Goal: Task Accomplishment & Management: Use online tool/utility

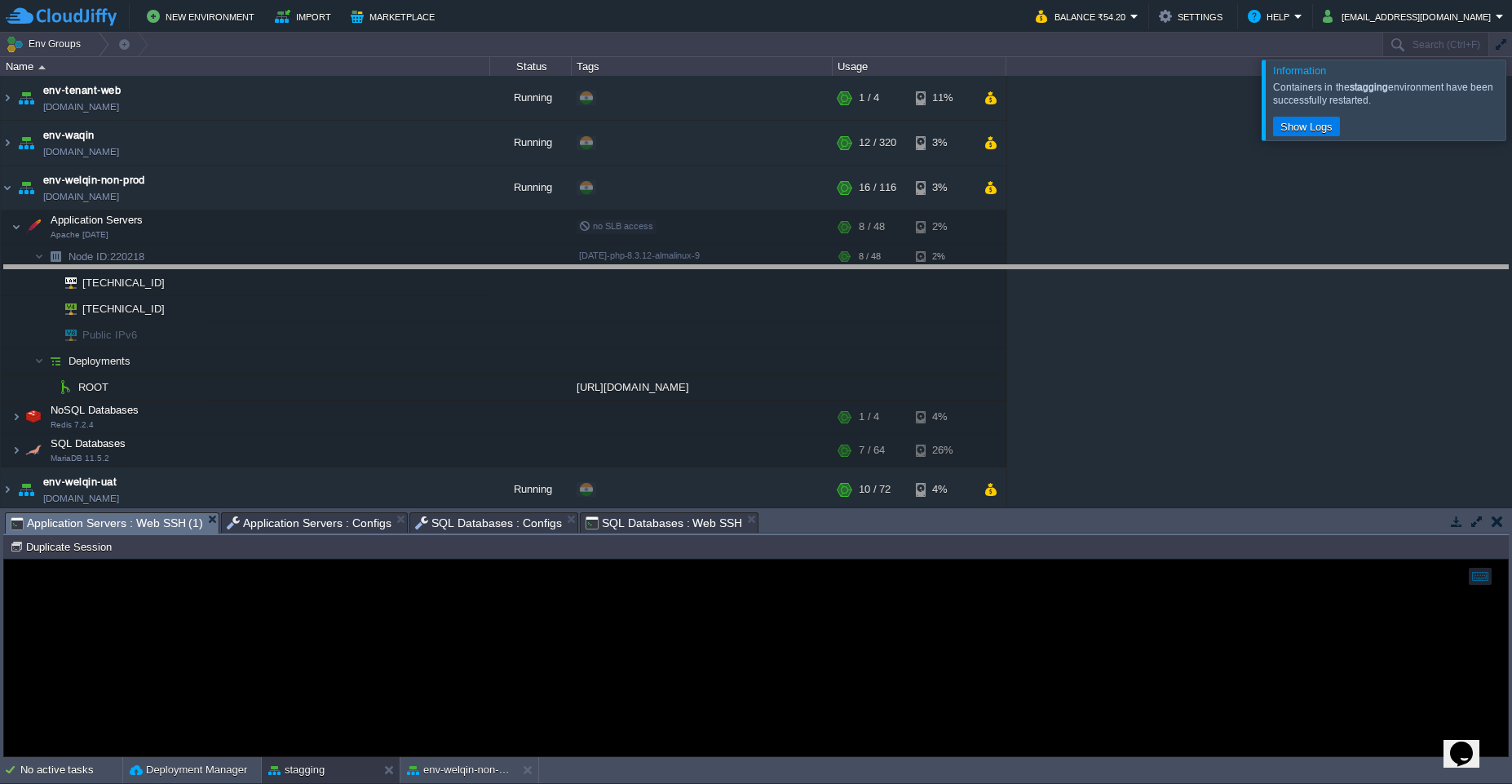
drag, startPoint x: 856, startPoint y: 529, endPoint x: 831, endPoint y: 282, distance: 248.3
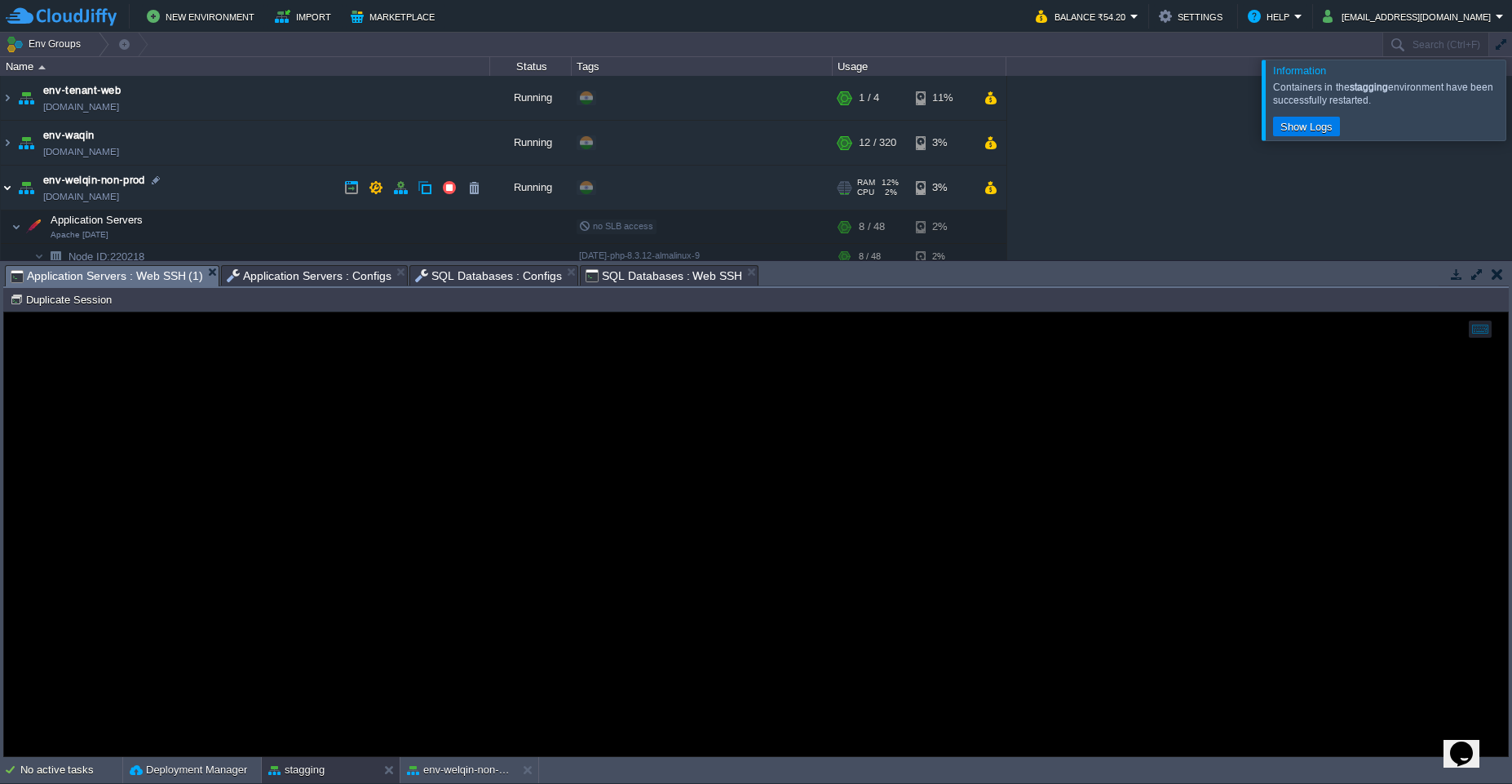
click at [8, 191] on img at bounding box center [7, 187] width 13 height 44
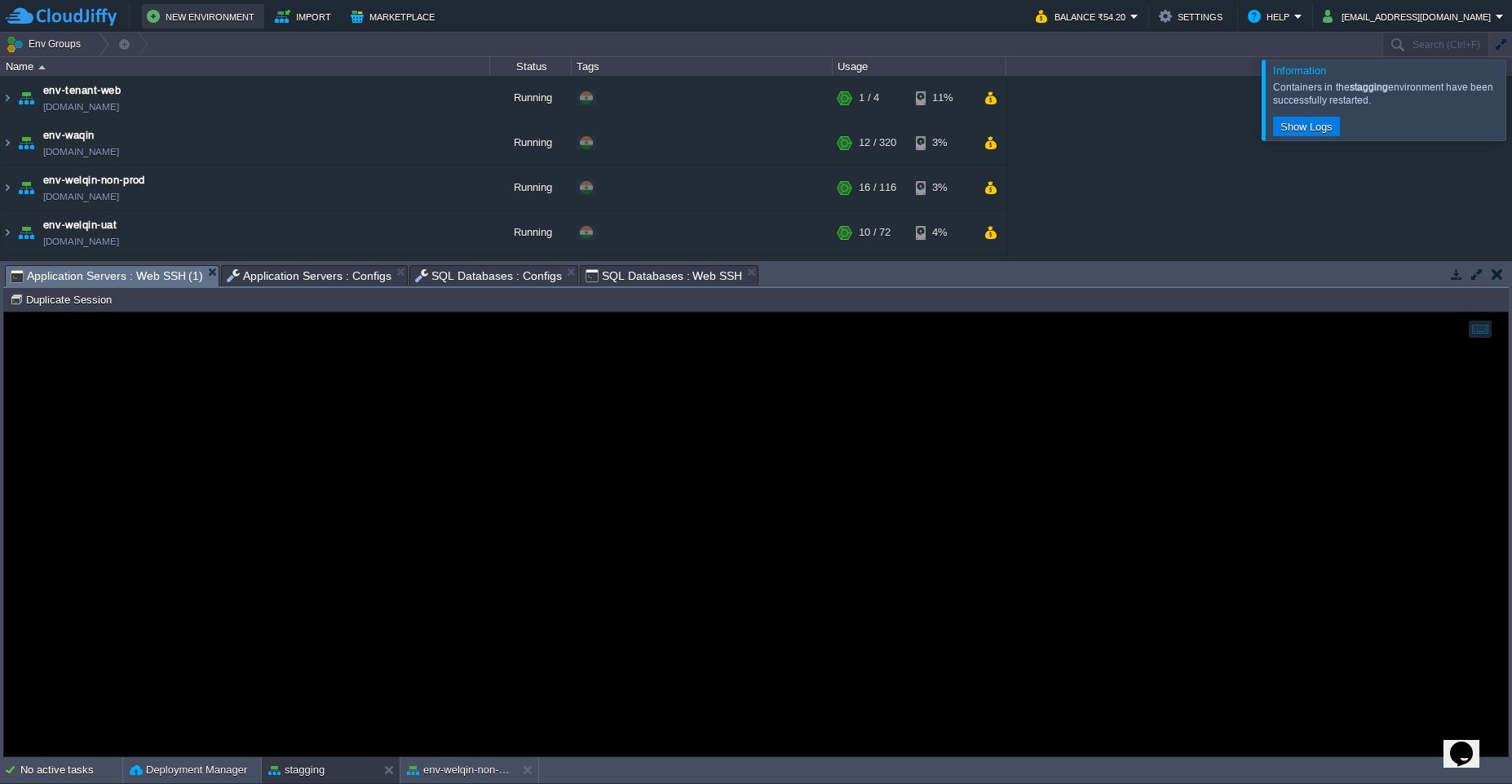
click at [170, 13] on button "New Environment" at bounding box center [203, 17] width 113 height 20
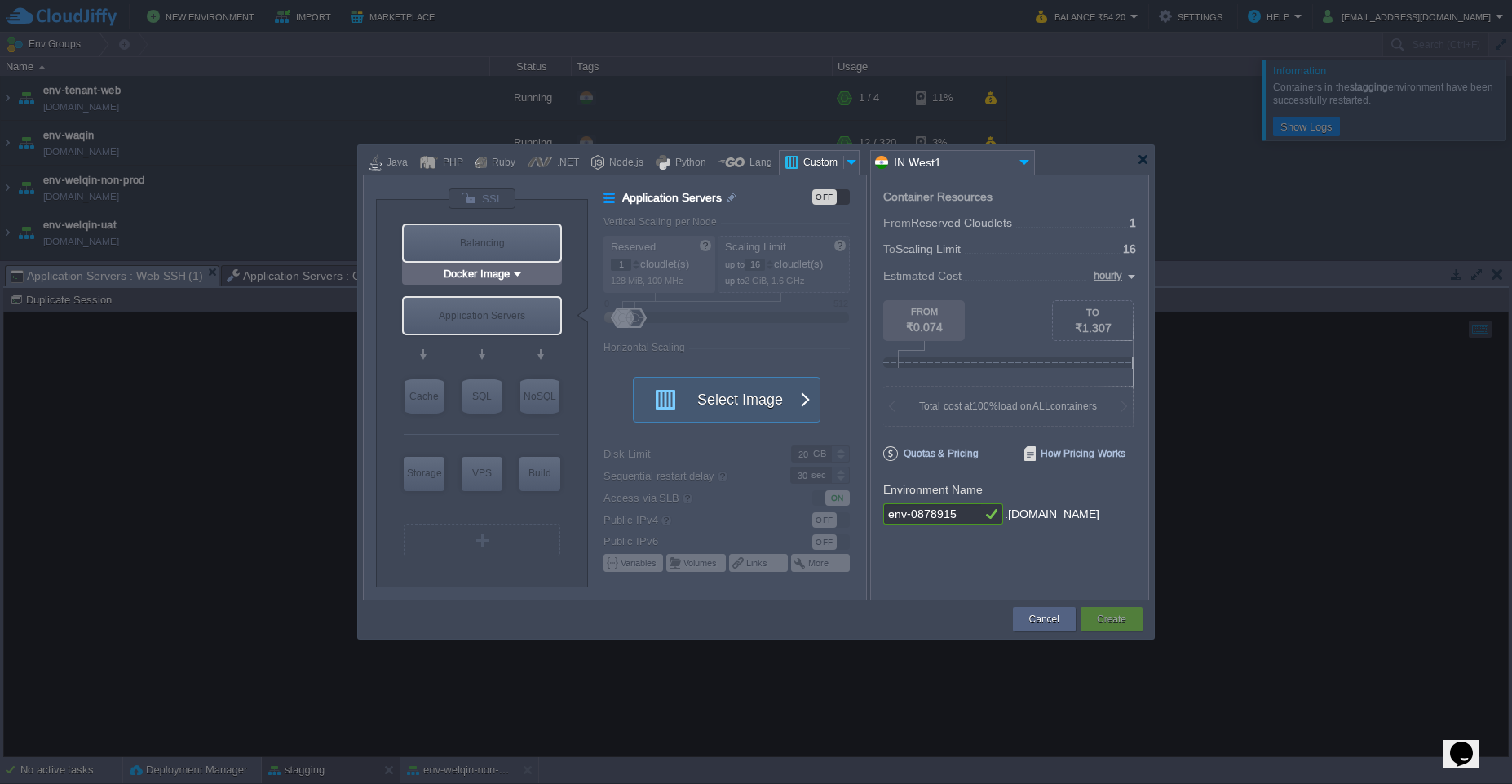
click at [512, 243] on div "Balancing" at bounding box center [482, 243] width 156 height 36
type input "Load Balancer"
type input "4"
type input "Select Image"
type input "Stateful"
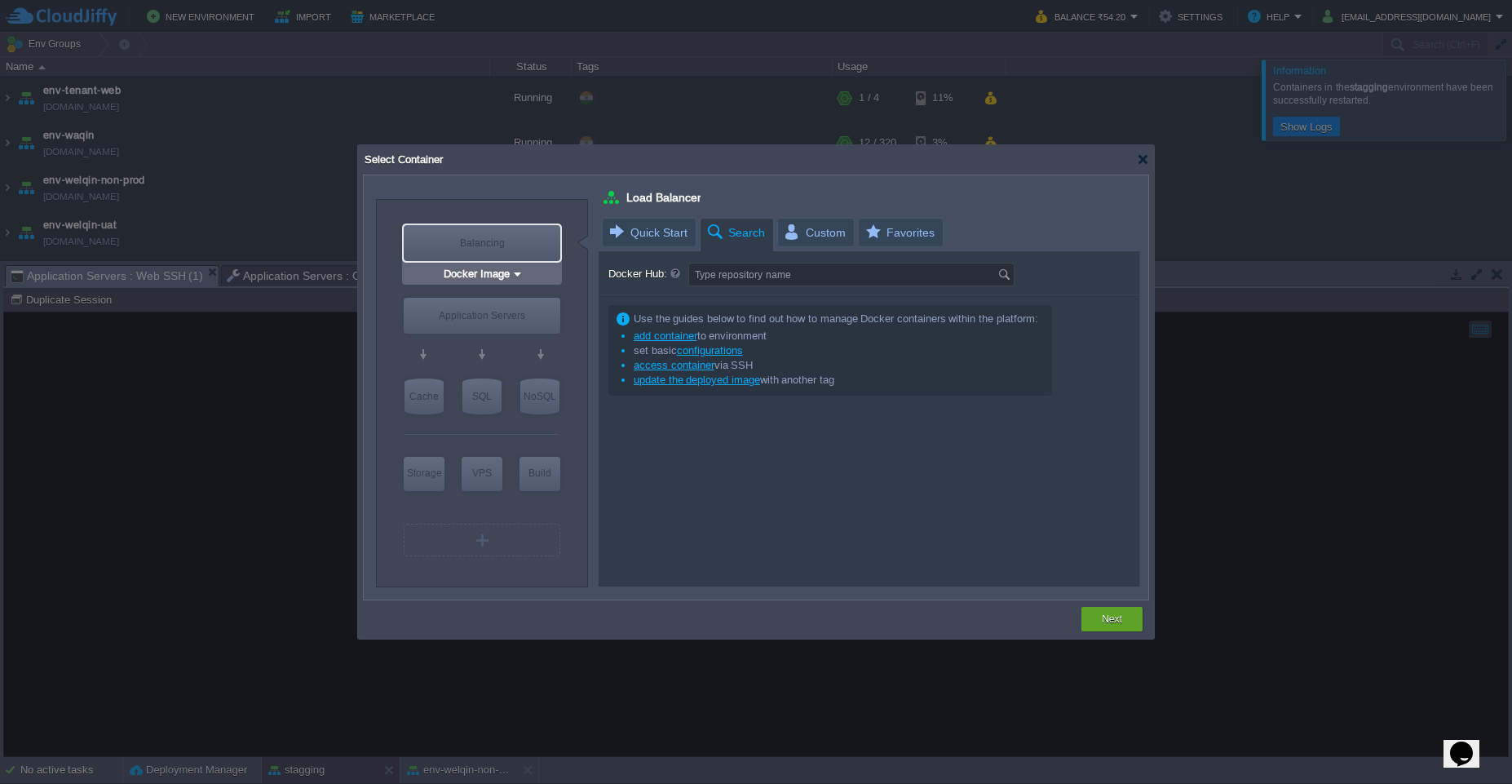
click at [516, 272] on img at bounding box center [517, 274] width 12 height 16
click at [733, 233] on span "Search" at bounding box center [735, 232] width 59 height 29
click at [745, 277] on input "Docker Hub:" at bounding box center [844, 274] width 309 height 22
type input "frappe"
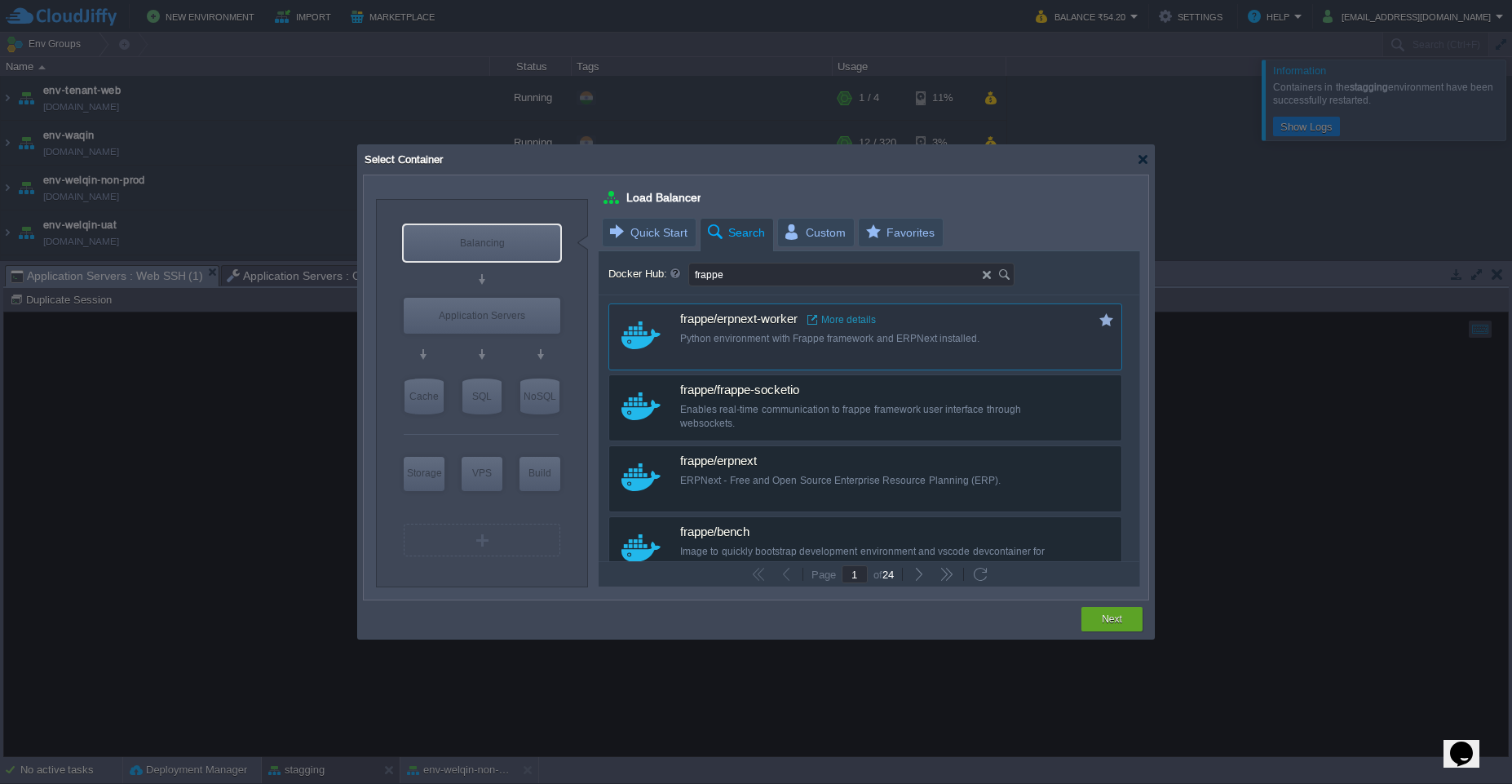
click at [845, 320] on link "More details" at bounding box center [841, 319] width 68 height 13
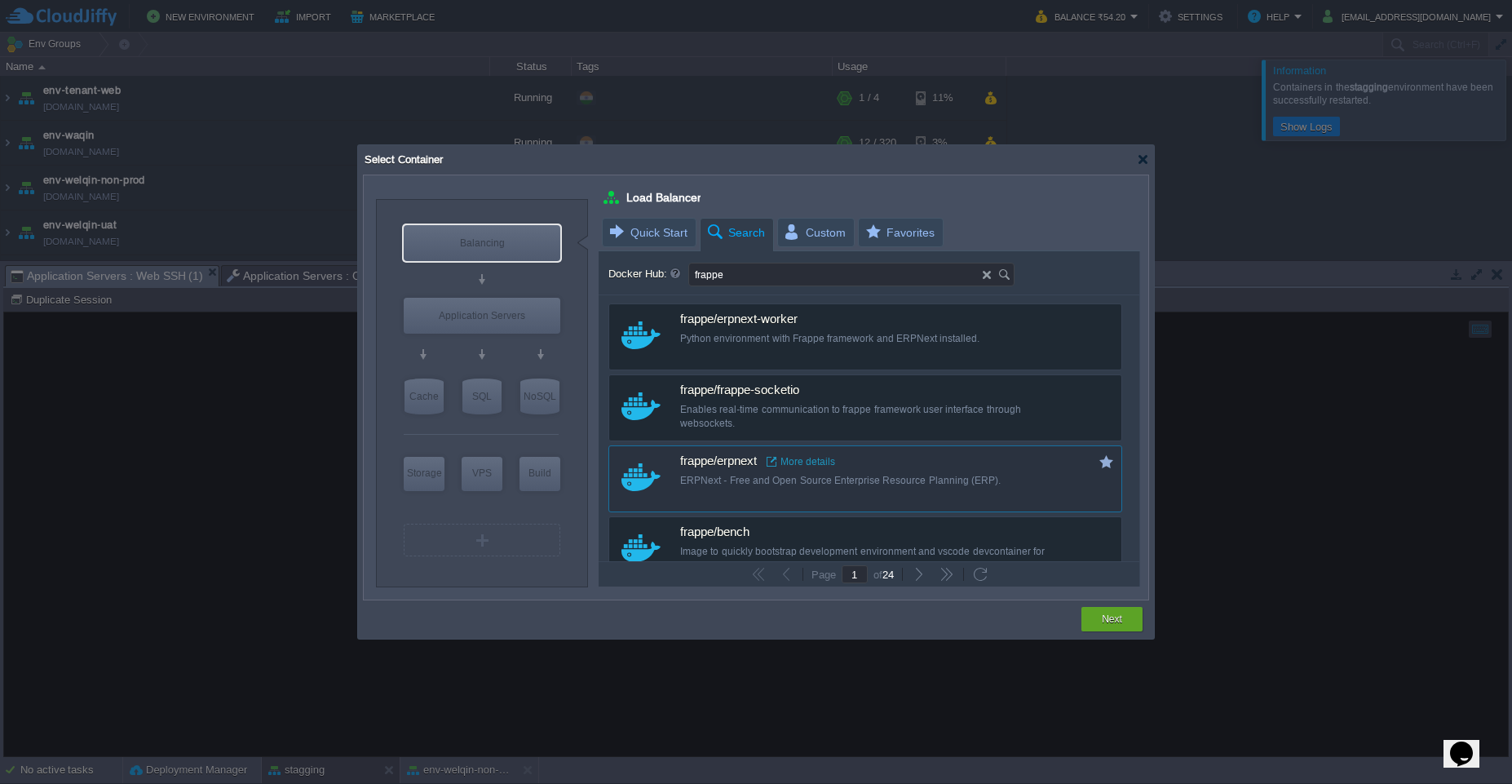
click at [819, 464] on link "More details" at bounding box center [800, 461] width 68 height 13
click at [926, 482] on div "ERPNext - Free and Open Source Enterprise Resource Planning (ERP)." at bounding box center [876, 480] width 393 height 14
type input "16"
type input "Erpnext"
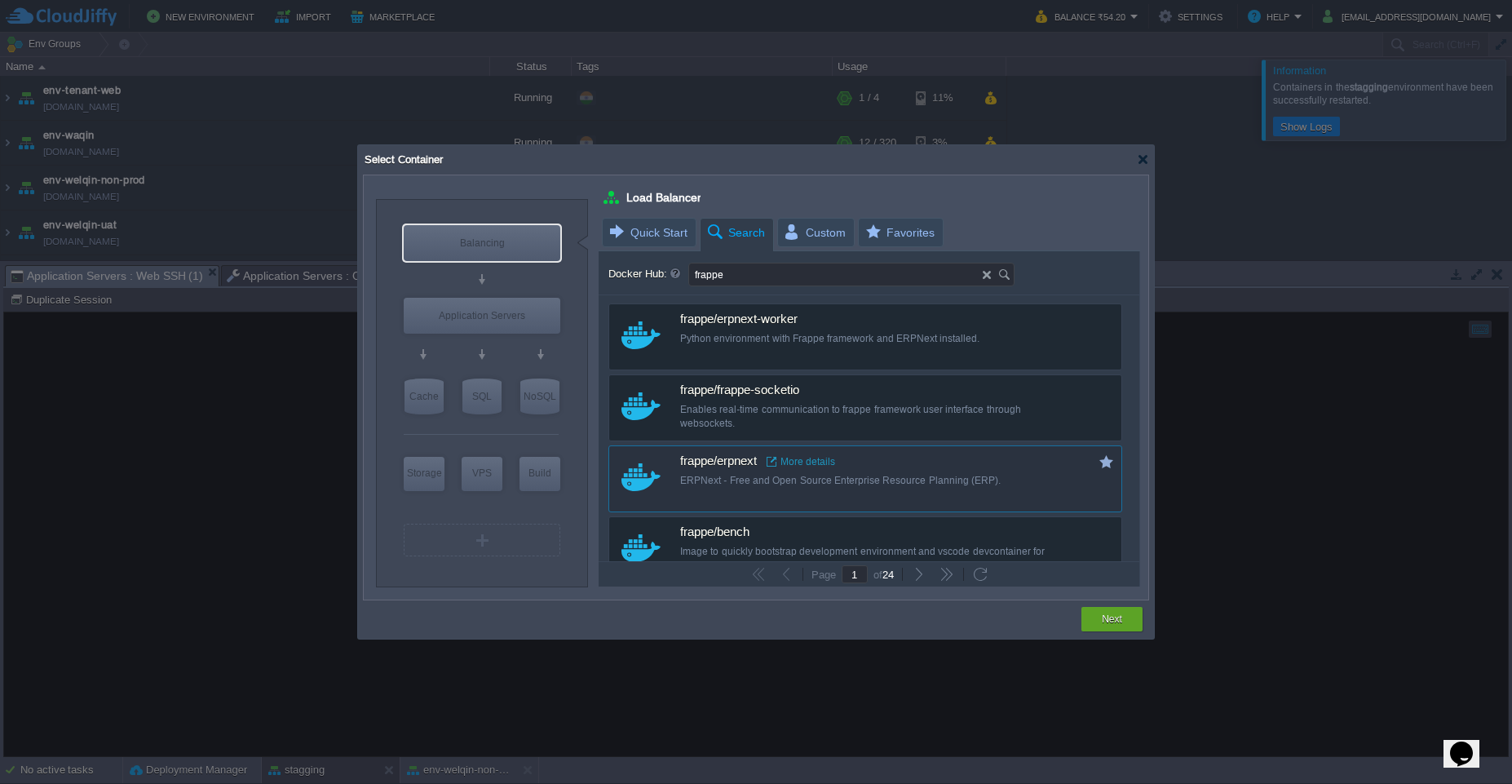
type input "latest"
type input "Stateless"
type input "Erpnext :"
type input "latest"
click at [1098, 624] on div "Next" at bounding box center [1112, 619] width 37 height 25
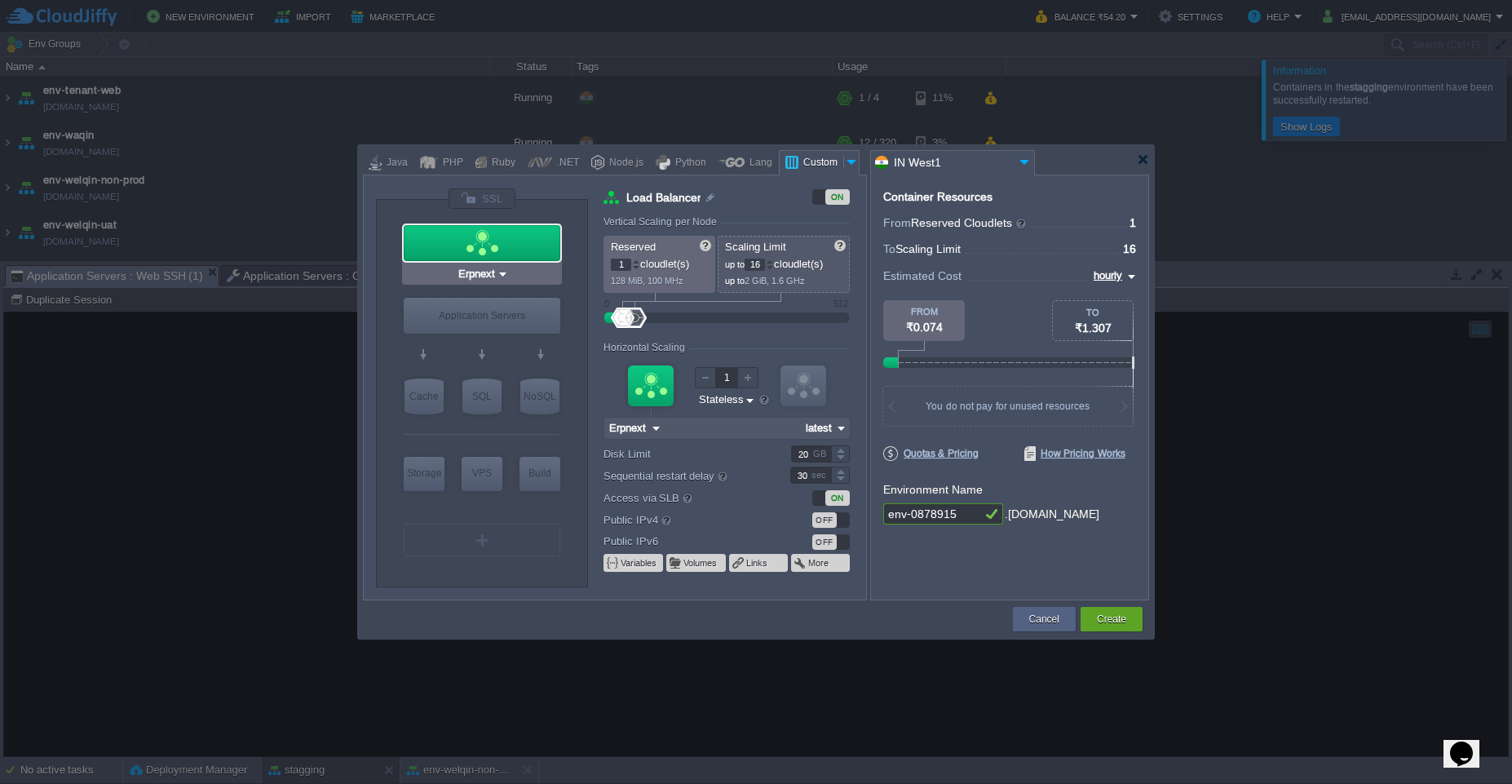
type input "Docker Image"
click at [506, 312] on div "Application Servers" at bounding box center [482, 315] width 156 height 36
type input "Application Servers"
type input "Docker Image"
type input "Application Servers"
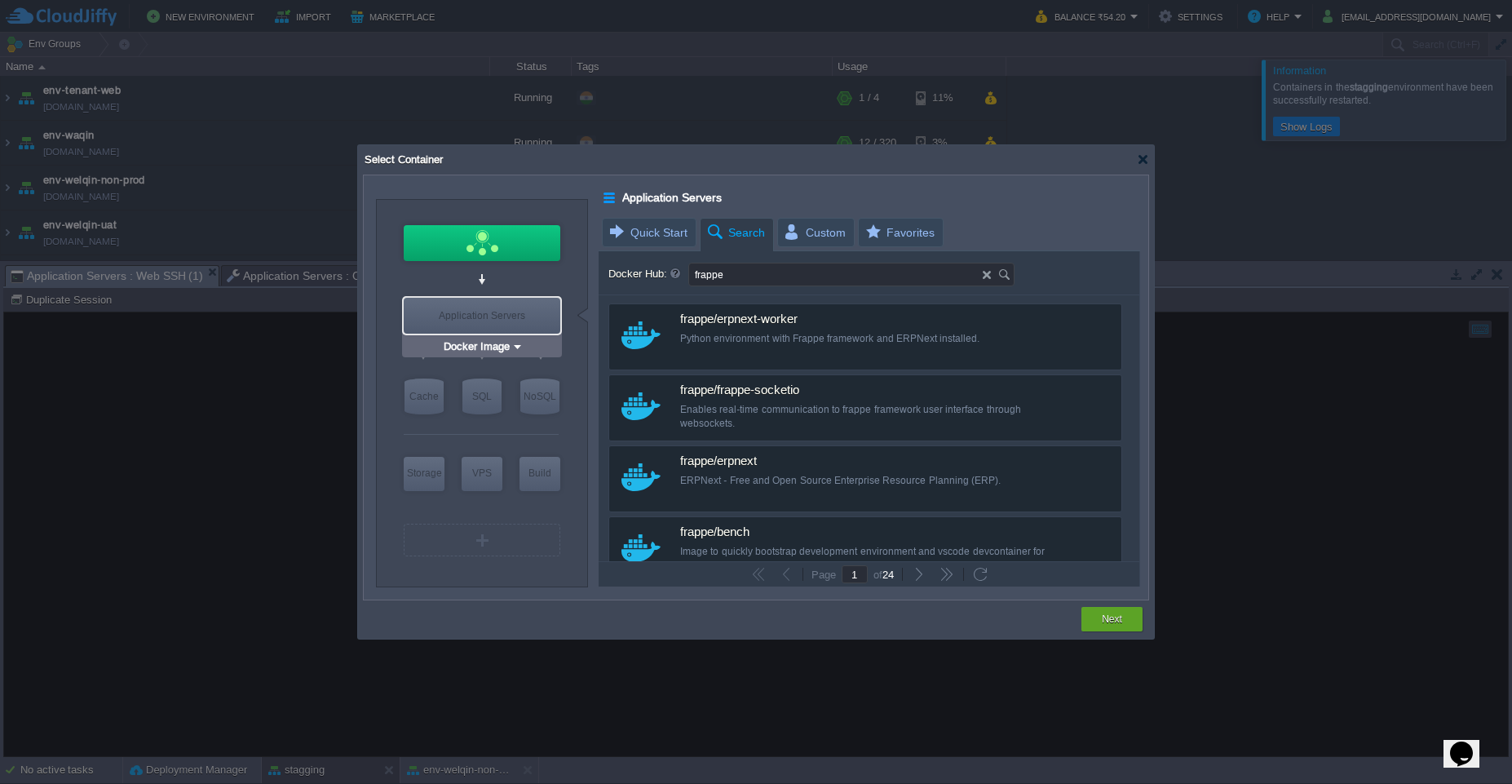
type input "Erpnext"
click at [474, 237] on div at bounding box center [482, 243] width 156 height 36
type input "Load Balancer"
type input "Erpnext"
type input "latest"
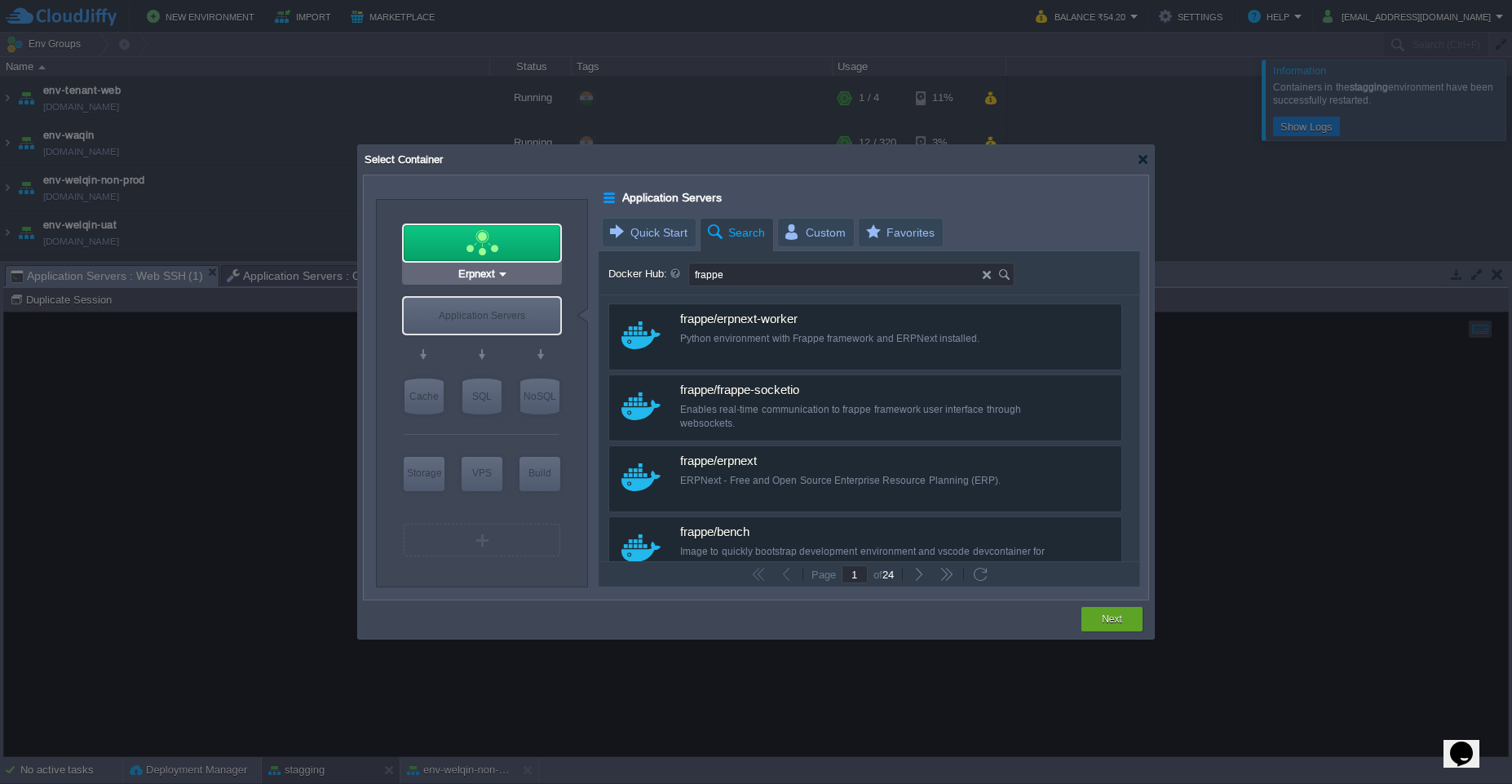
type input "Erpnext :"
type input "latest"
click at [474, 237] on div at bounding box center [482, 243] width 156 height 36
type input "latest"
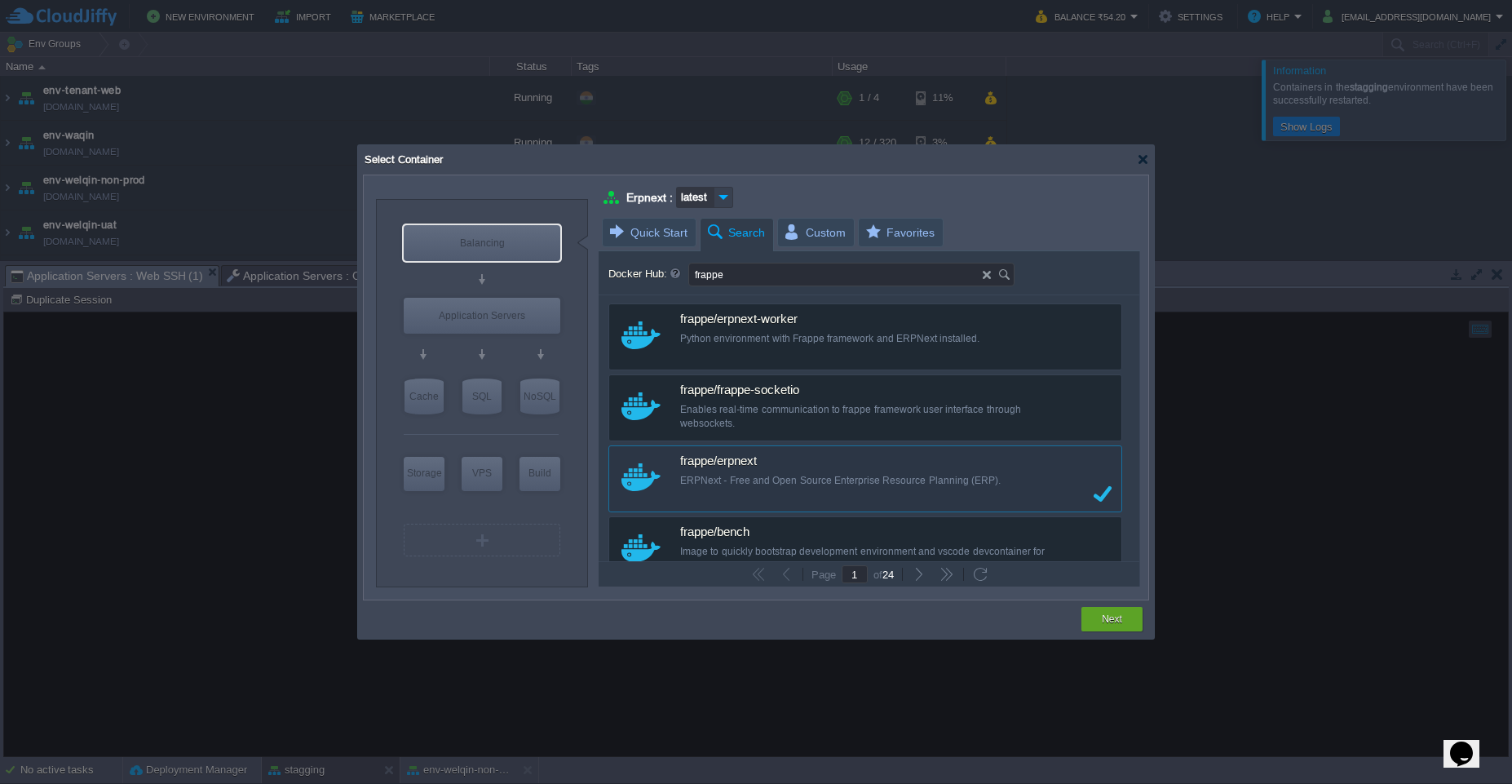
click at [726, 193] on img at bounding box center [723, 197] width 19 height 21
click at [691, 218] on div "latest" at bounding box center [697, 218] width 68 height 21
type input "latest"
click at [509, 245] on div "Balancing" at bounding box center [482, 243] width 156 height 36
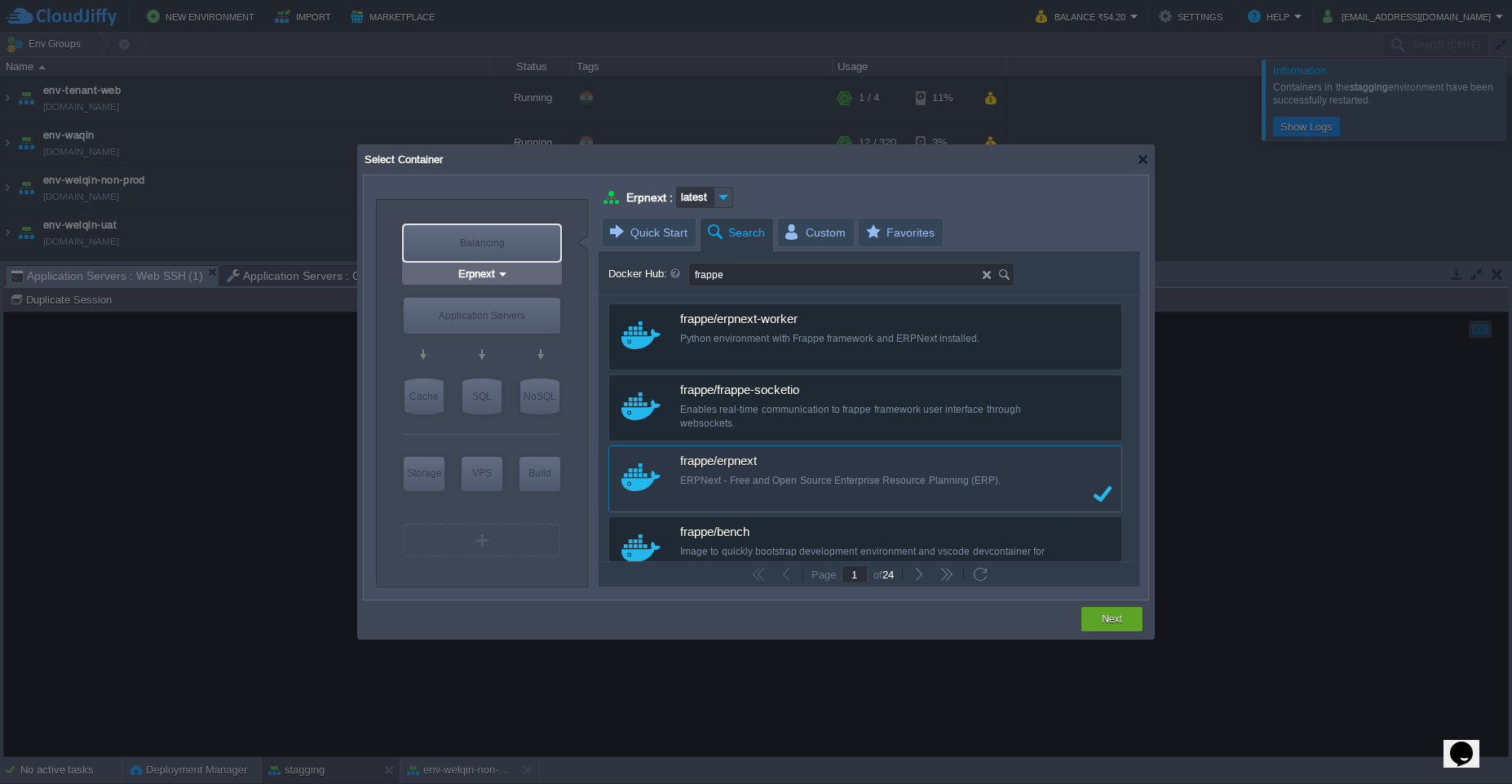
type input "latest"
click at [509, 245] on div at bounding box center [482, 243] width 156 height 36
type input "latest"
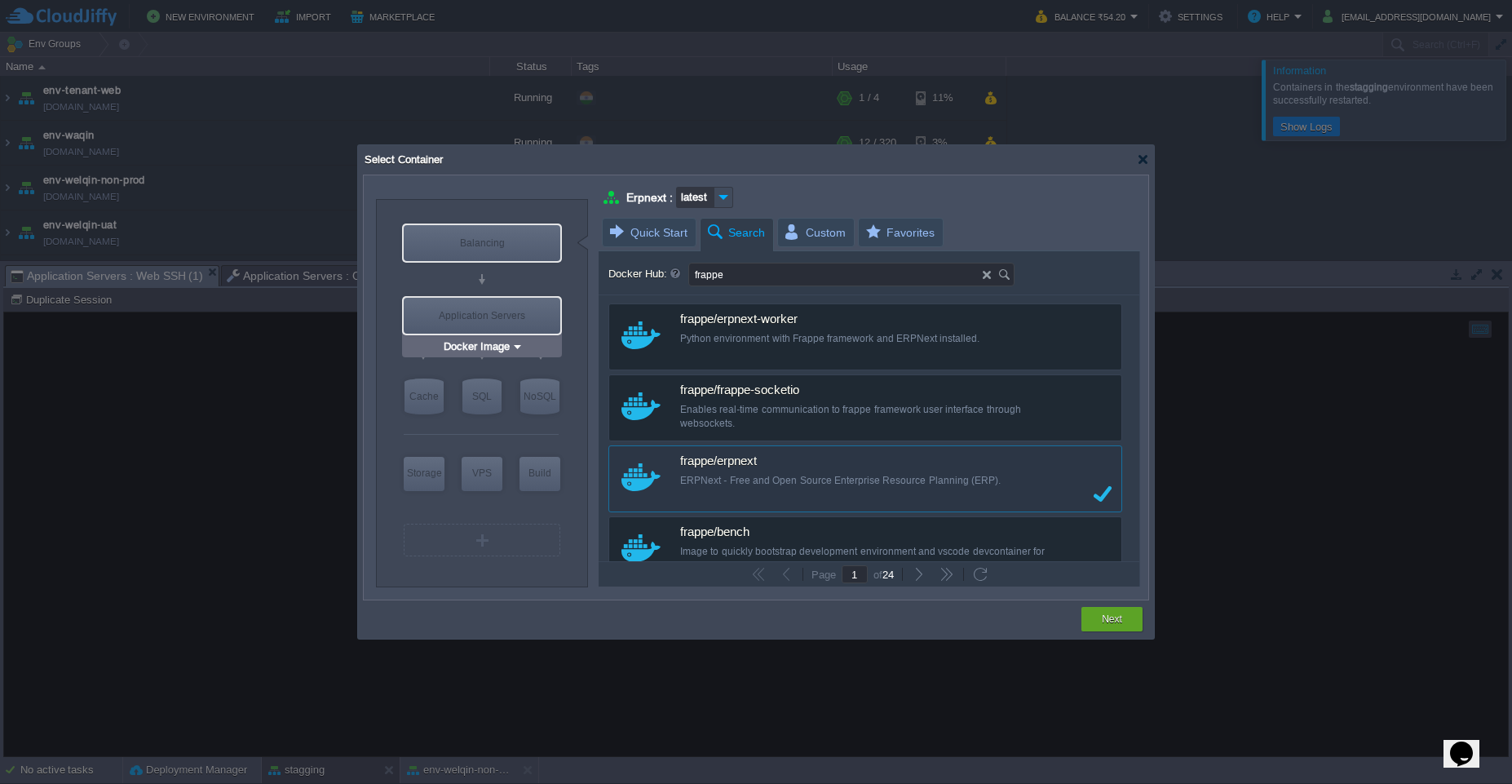
type input "Erpnext"
click at [504, 248] on div "Balancing" at bounding box center [482, 243] width 156 height 36
type input "latest"
type input "Docker Image"
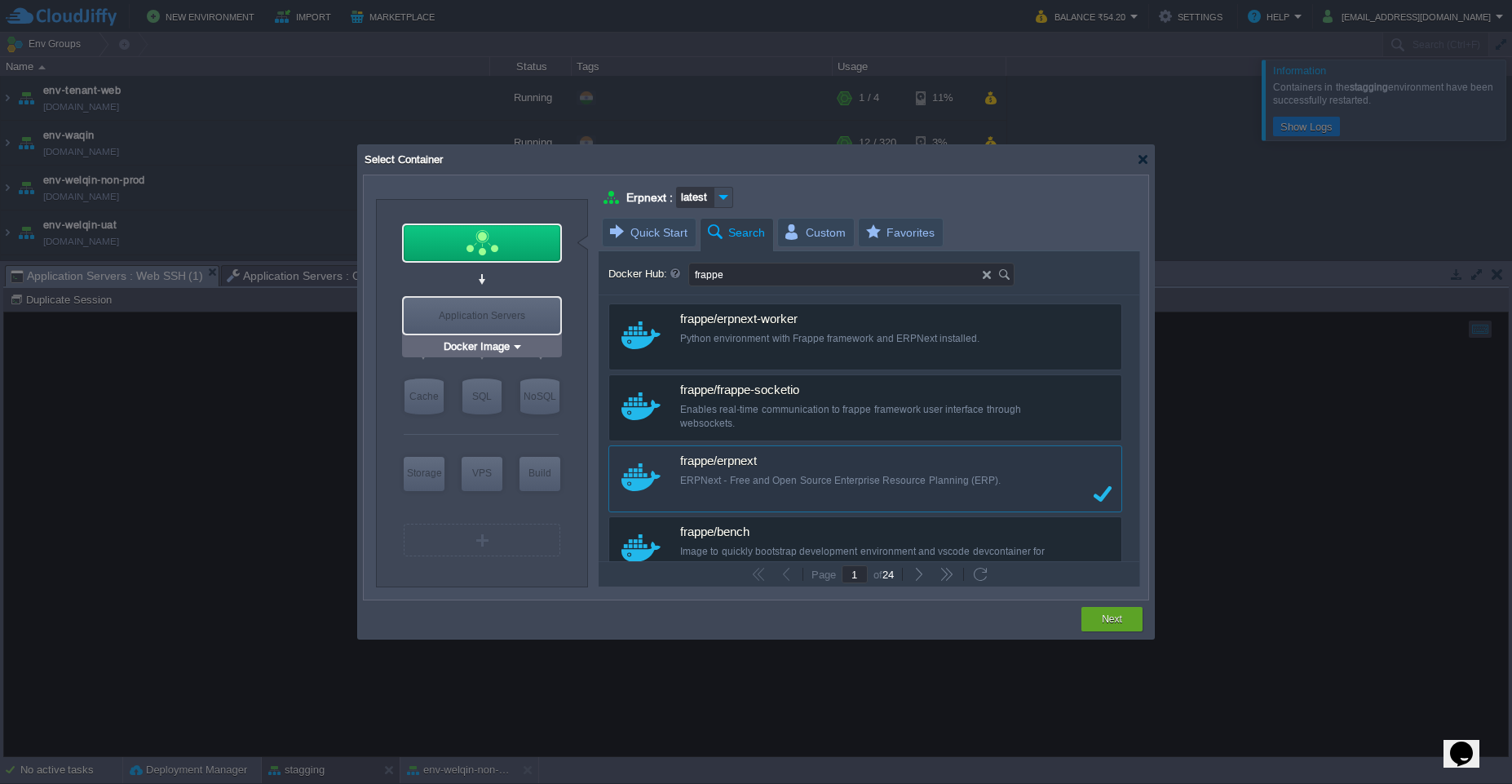
click at [513, 351] on img at bounding box center [517, 346] width 12 height 16
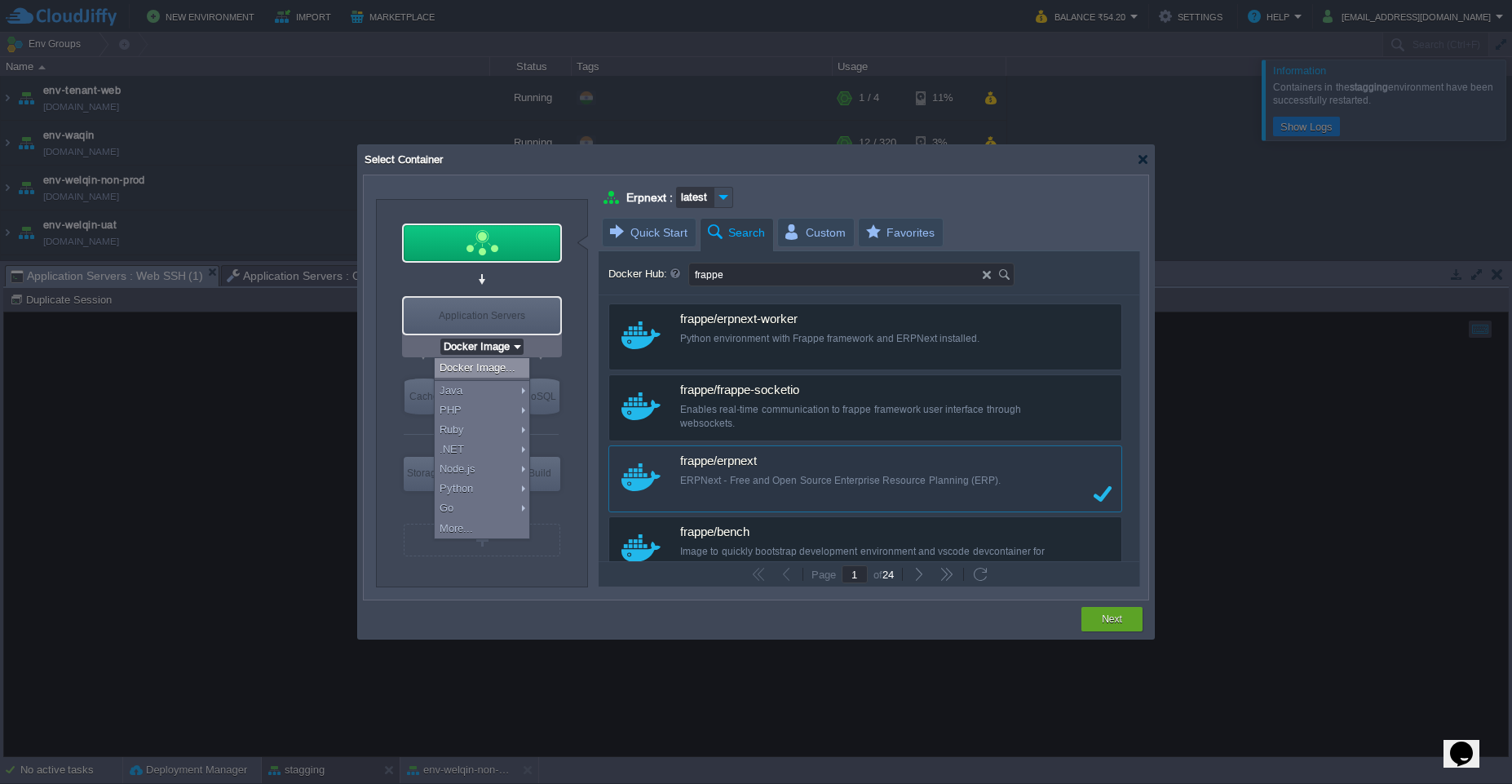
click at [565, 282] on div "VM Balancing VM Application Servers VM Cache VM SQL VM NoSQL VM Storage VM VPS …" at bounding box center [485, 398] width 163 height 356
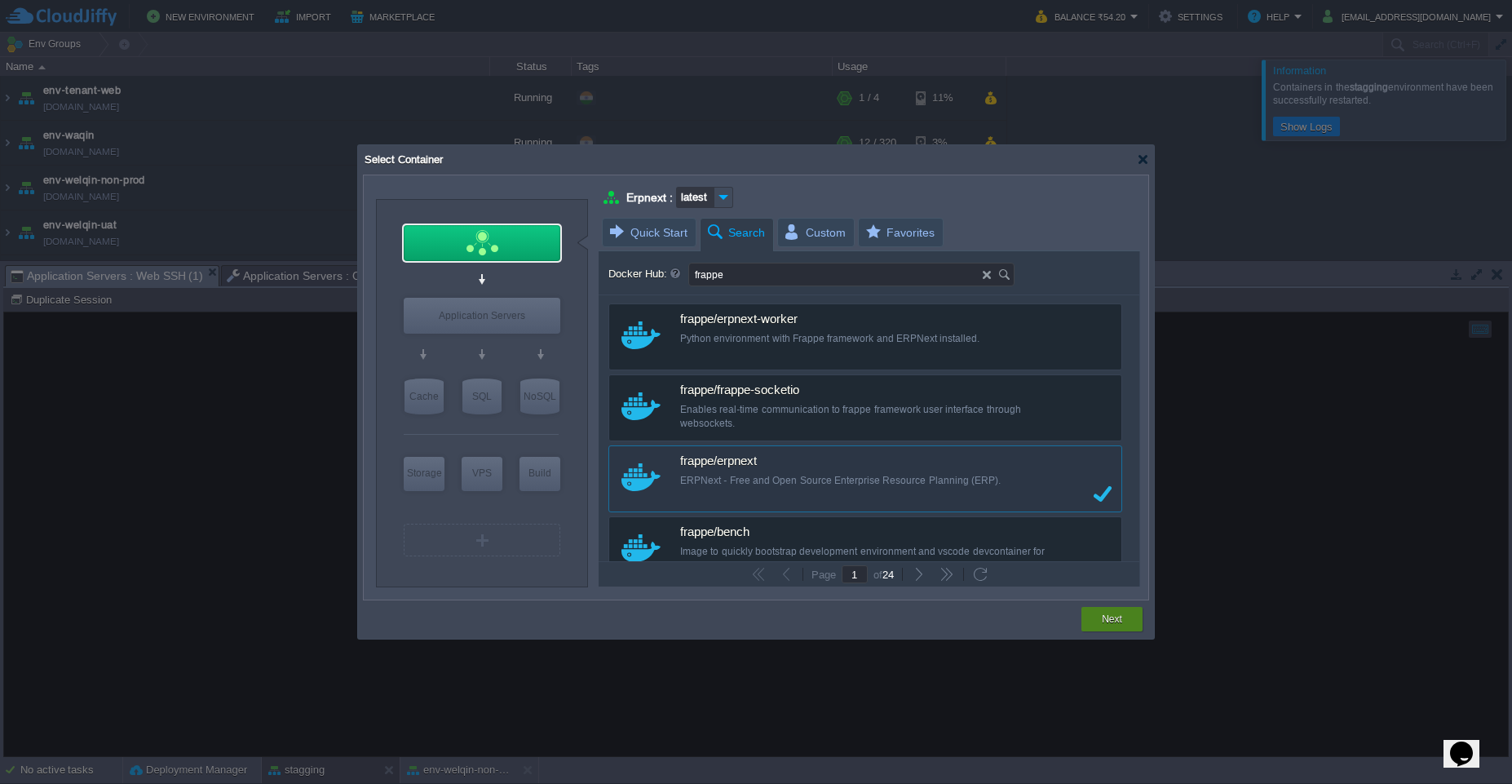
click at [1110, 624] on button "Next" at bounding box center [1112, 619] width 21 height 16
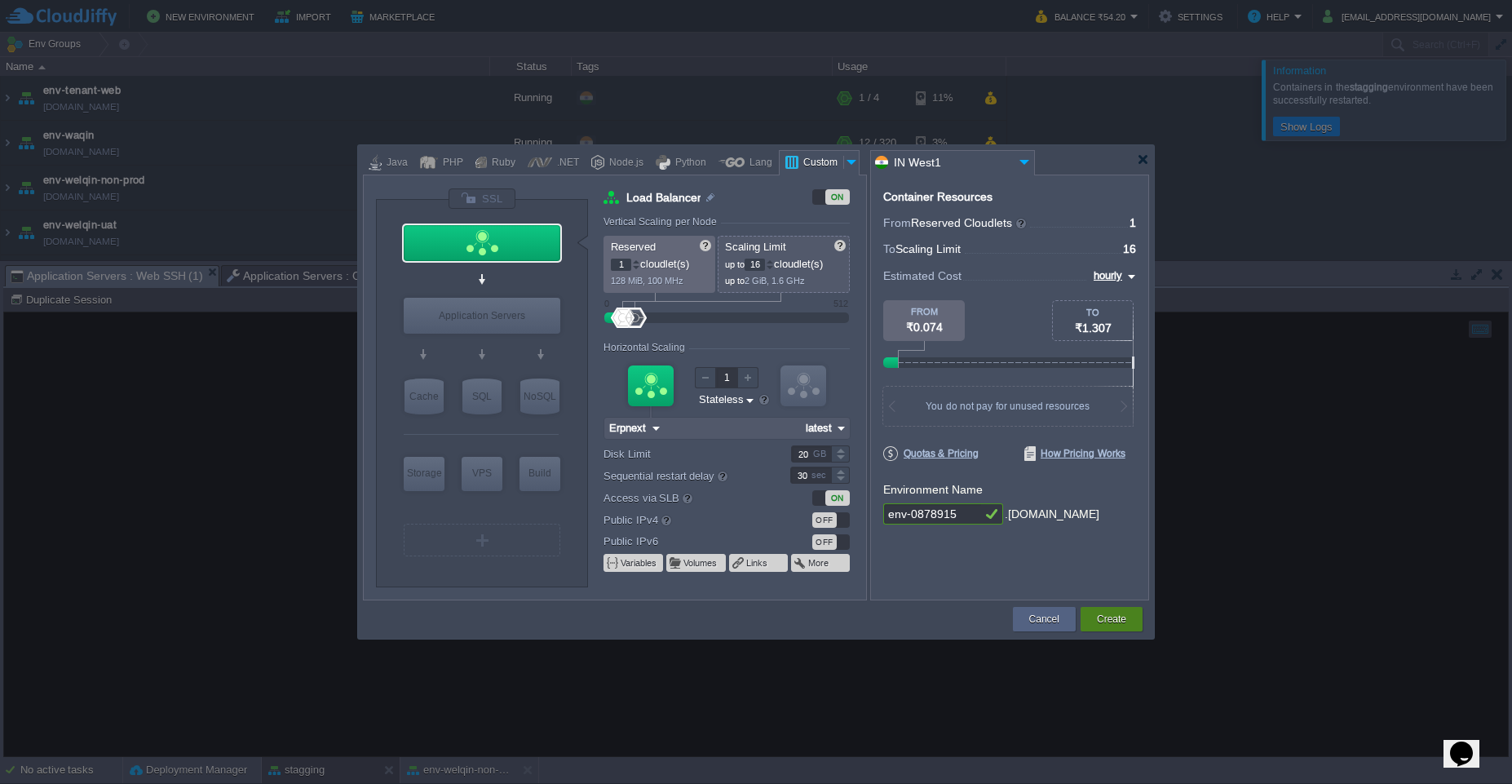
click at [1110, 624] on button "Create" at bounding box center [1112, 619] width 30 height 16
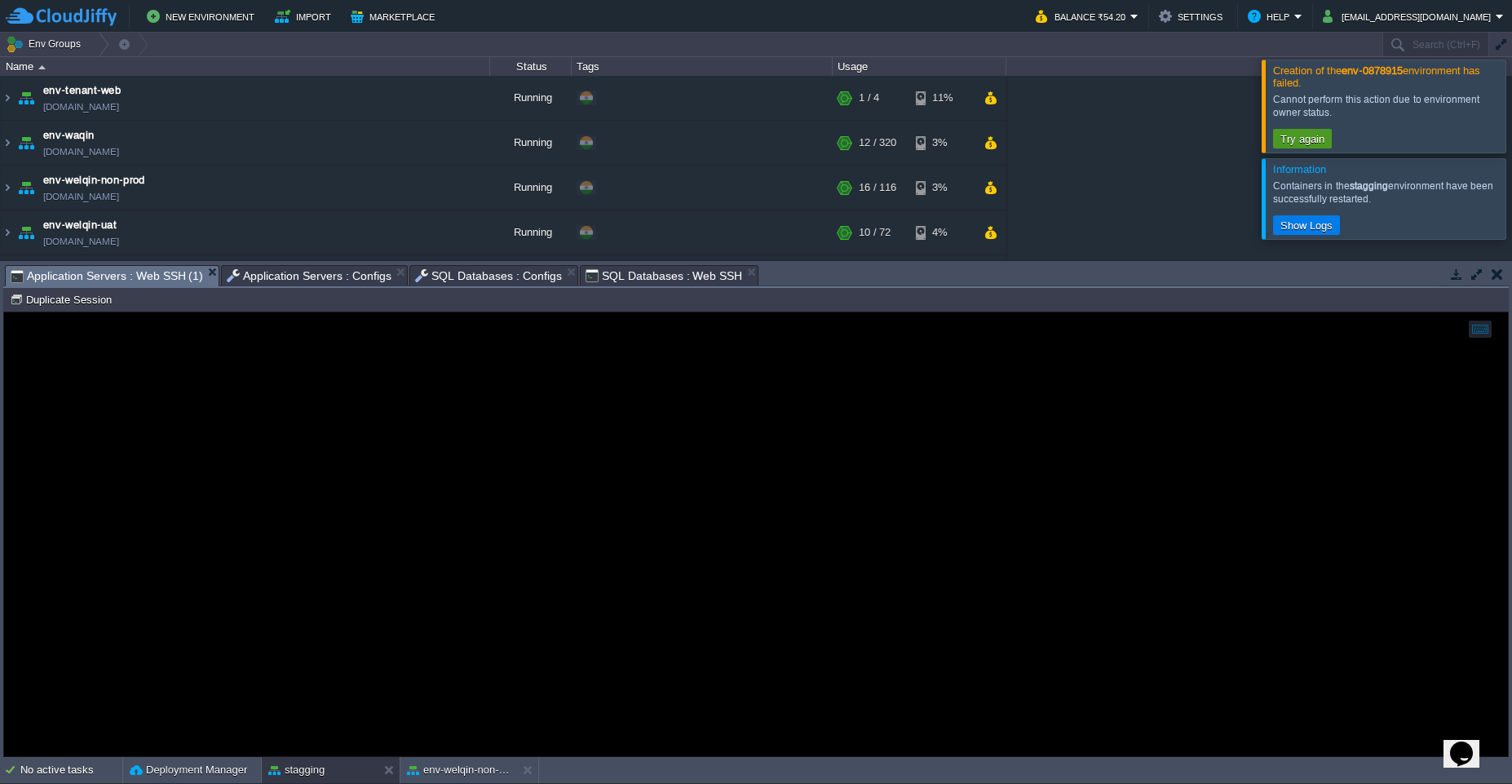
click at [1319, 141] on button "Try again" at bounding box center [1302, 138] width 53 height 15
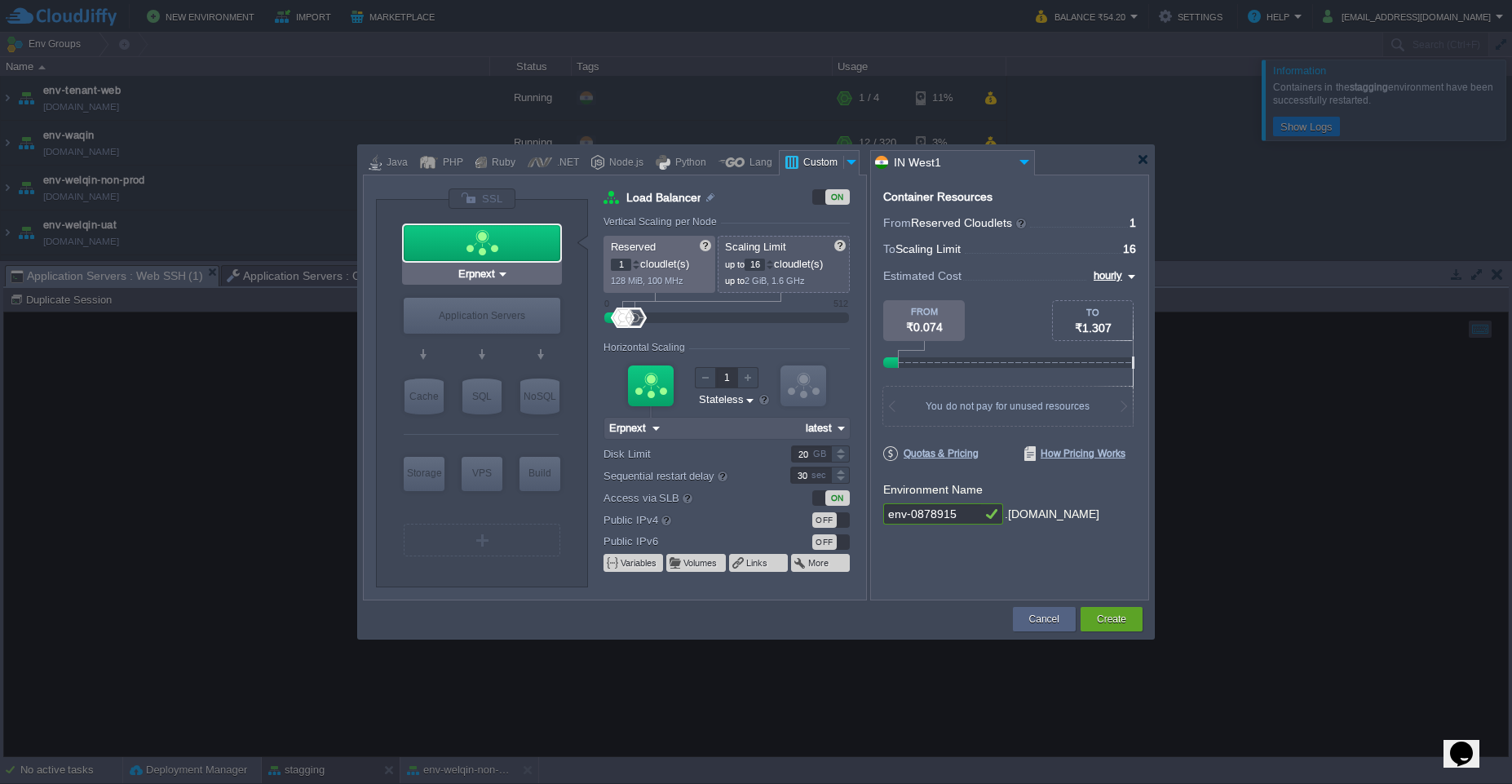
click at [498, 274] on img at bounding box center [502, 274] width 12 height 16
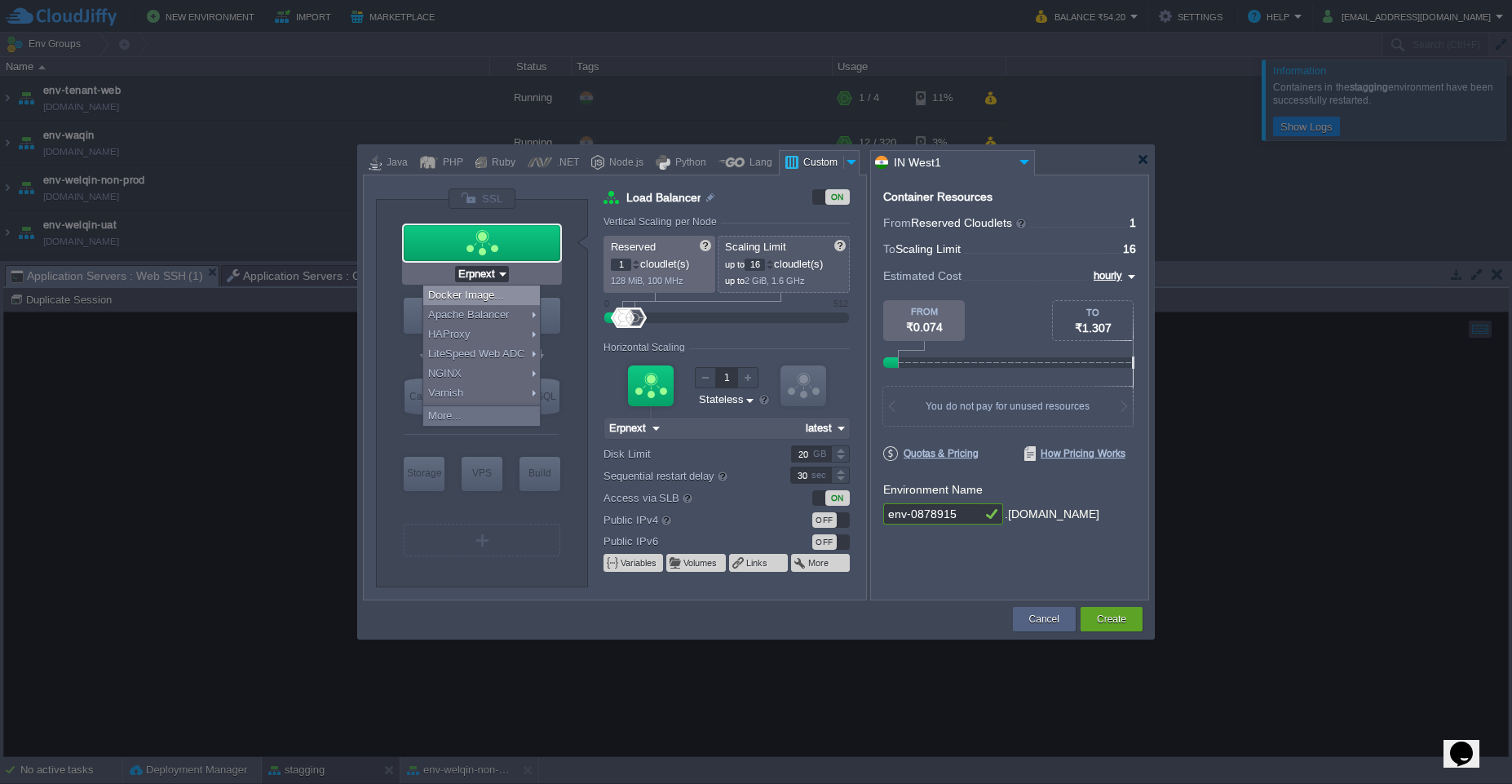
click at [500, 274] on img at bounding box center [502, 274] width 12 height 16
click at [509, 278] on div "Erpnext" at bounding box center [483, 273] width 160 height 21
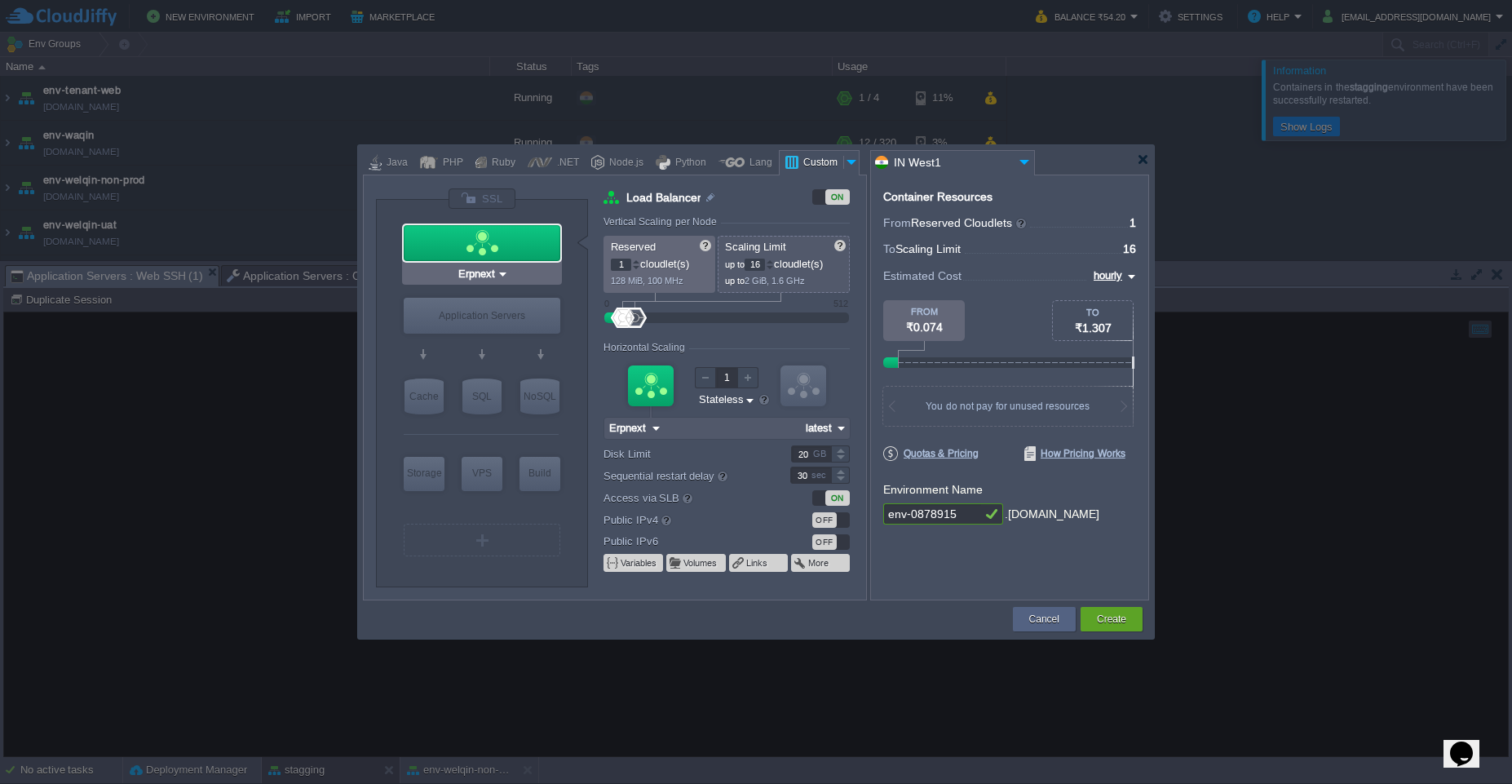
click at [509, 252] on div at bounding box center [482, 243] width 156 height 36
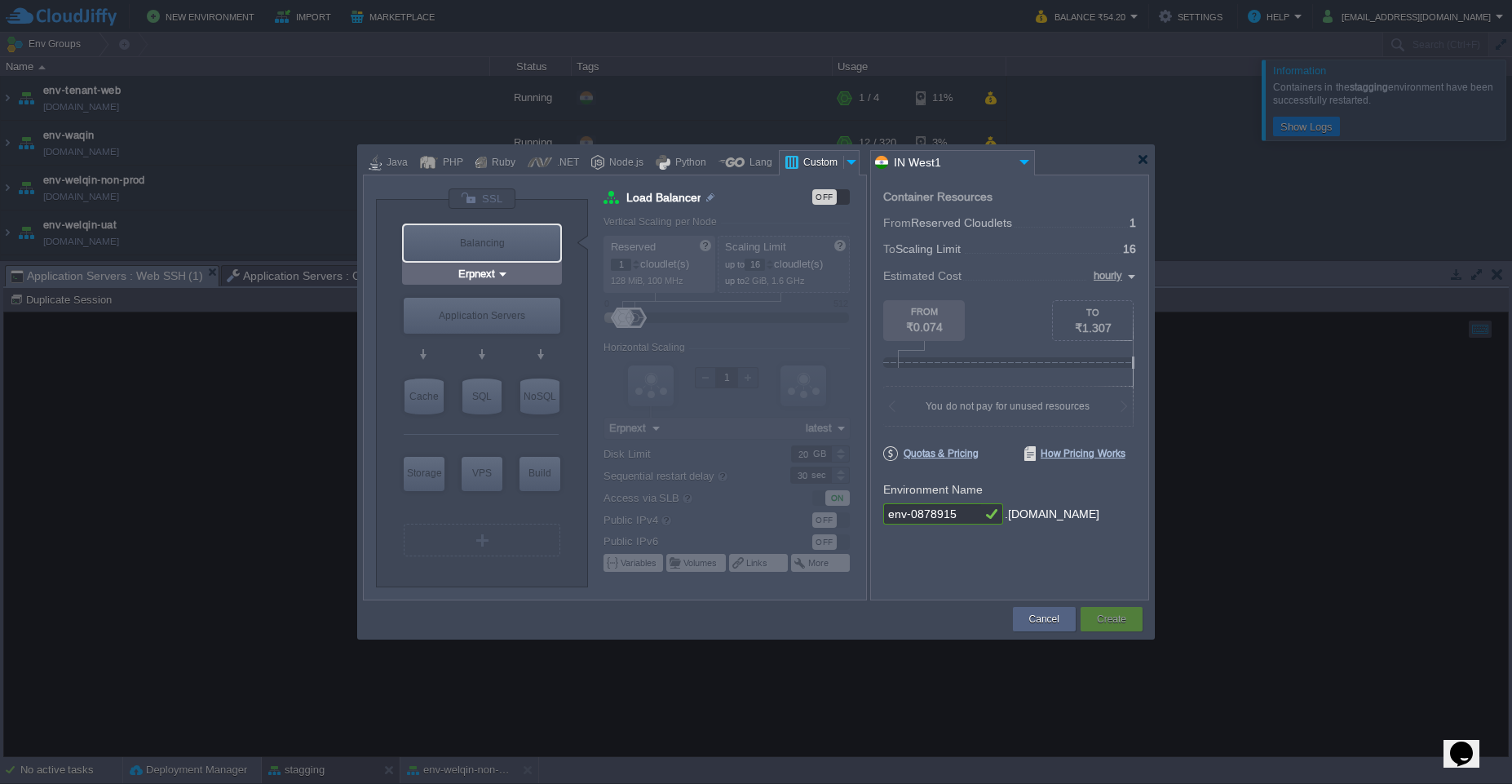
click at [509, 252] on div "Balancing" at bounding box center [482, 243] width 156 height 36
type input "latest"
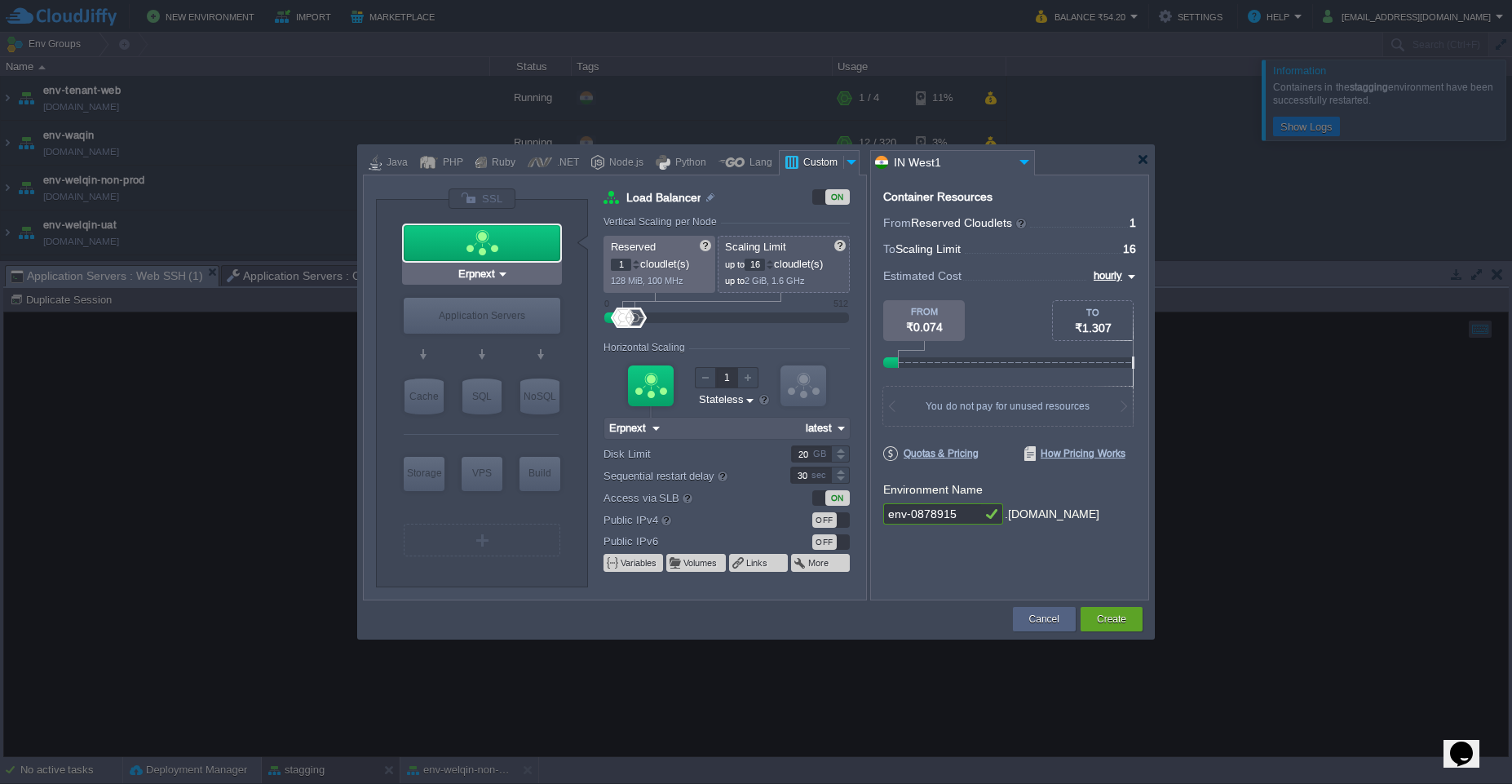
click at [505, 280] on img at bounding box center [502, 274] width 12 height 16
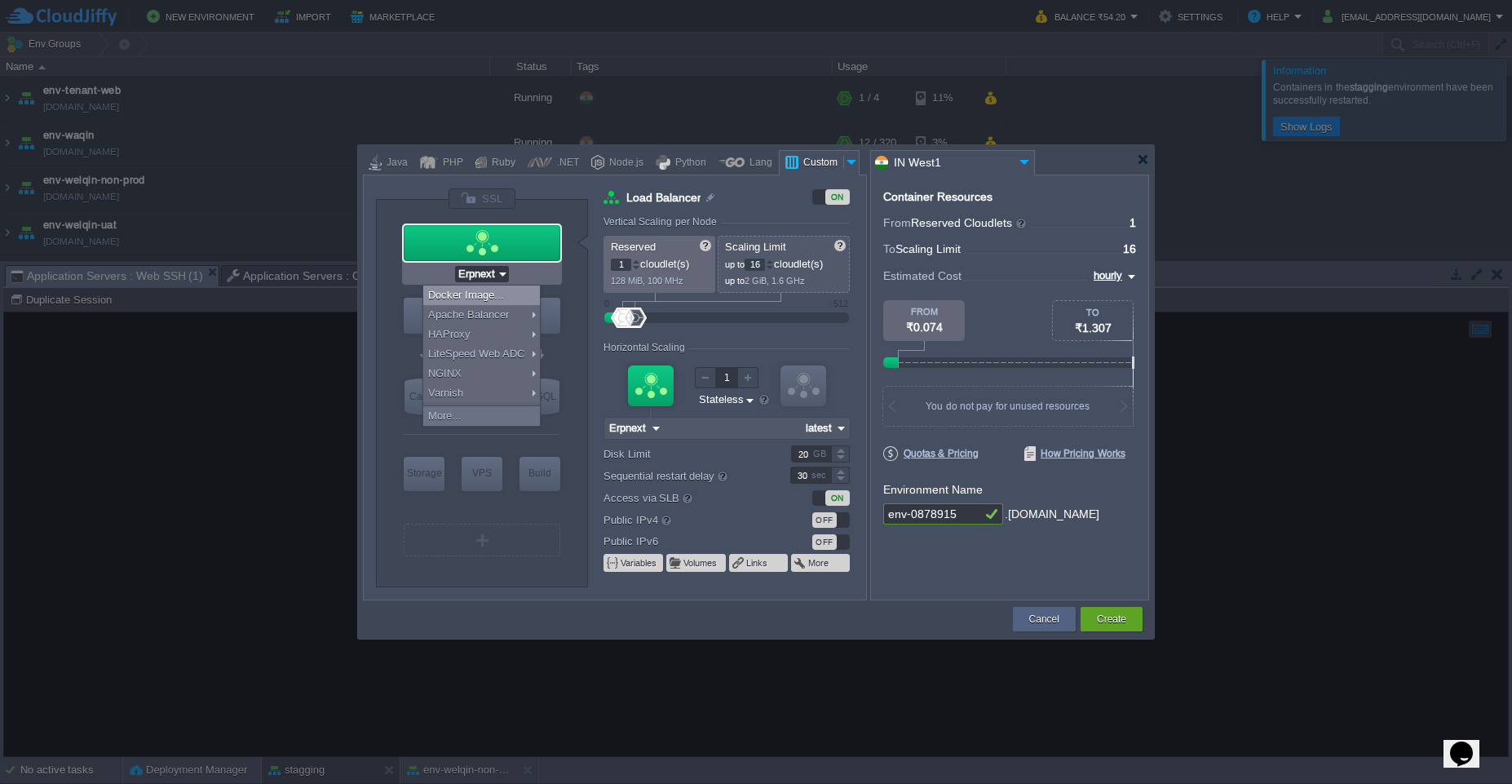
click at [509, 294] on div "Docker Image..." at bounding box center [482, 296] width 117 height 20
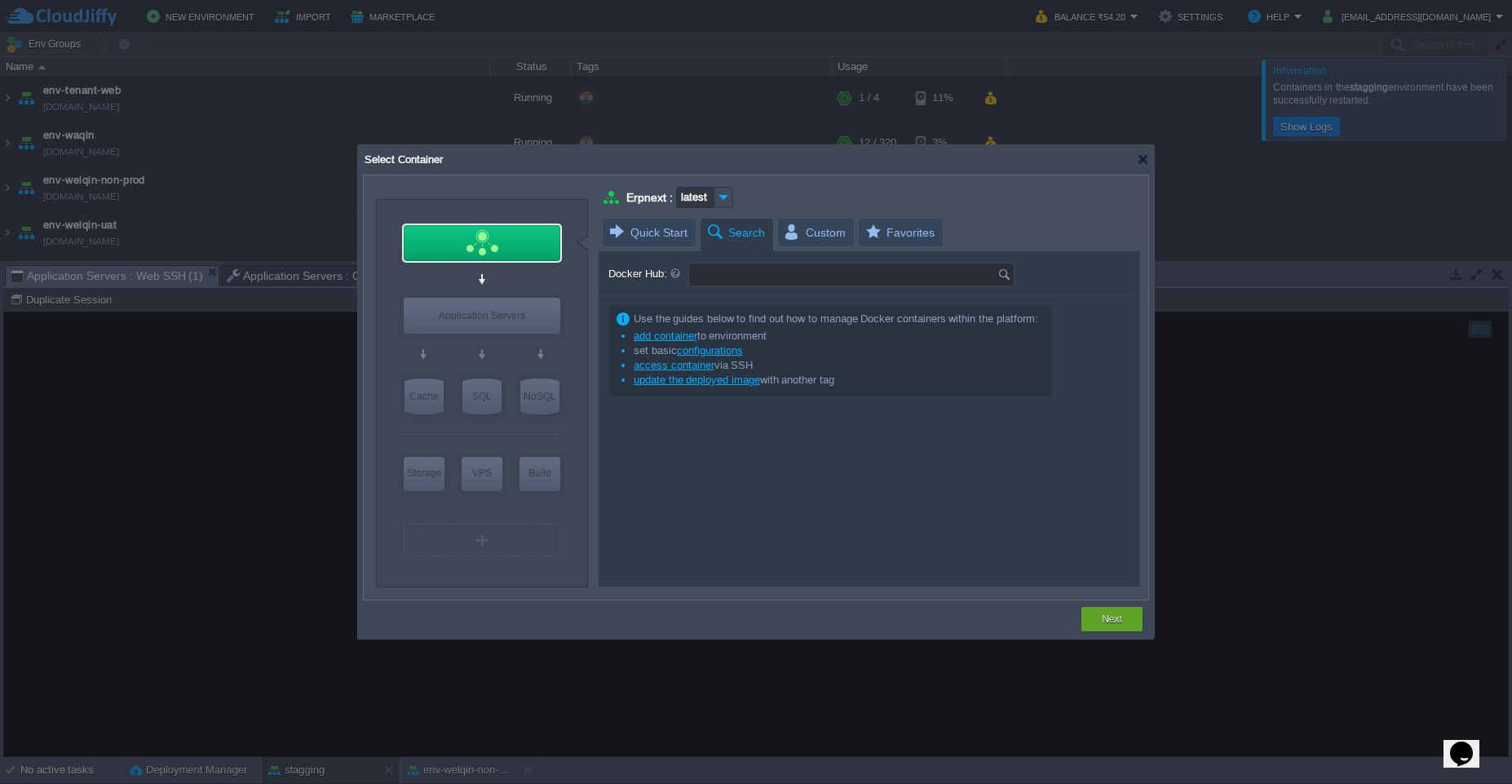
click at [731, 277] on input "Docker Hub:" at bounding box center [844, 274] width 309 height 22
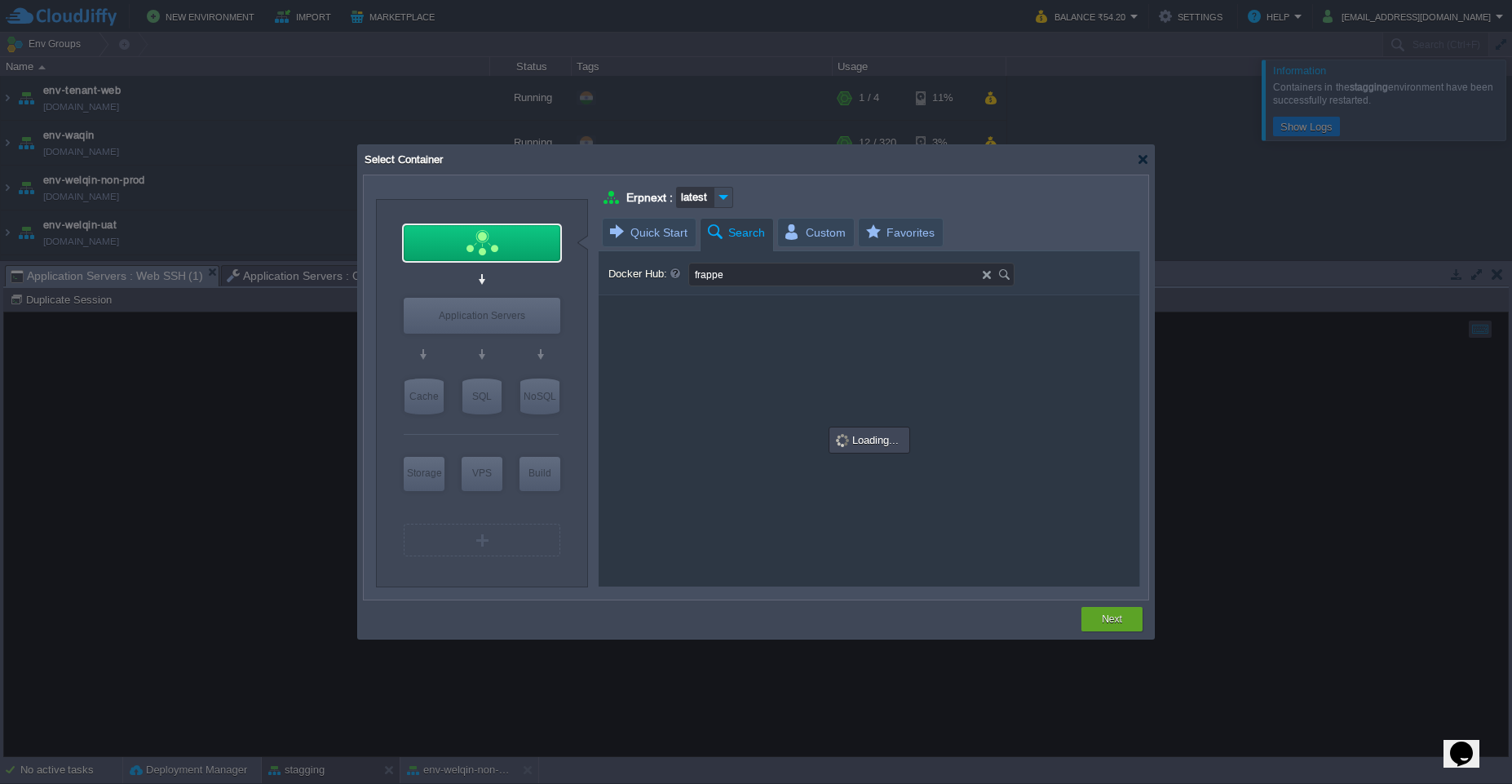
click at [1000, 274] on img at bounding box center [1007, 274] width 18 height 22
type input "frappe"
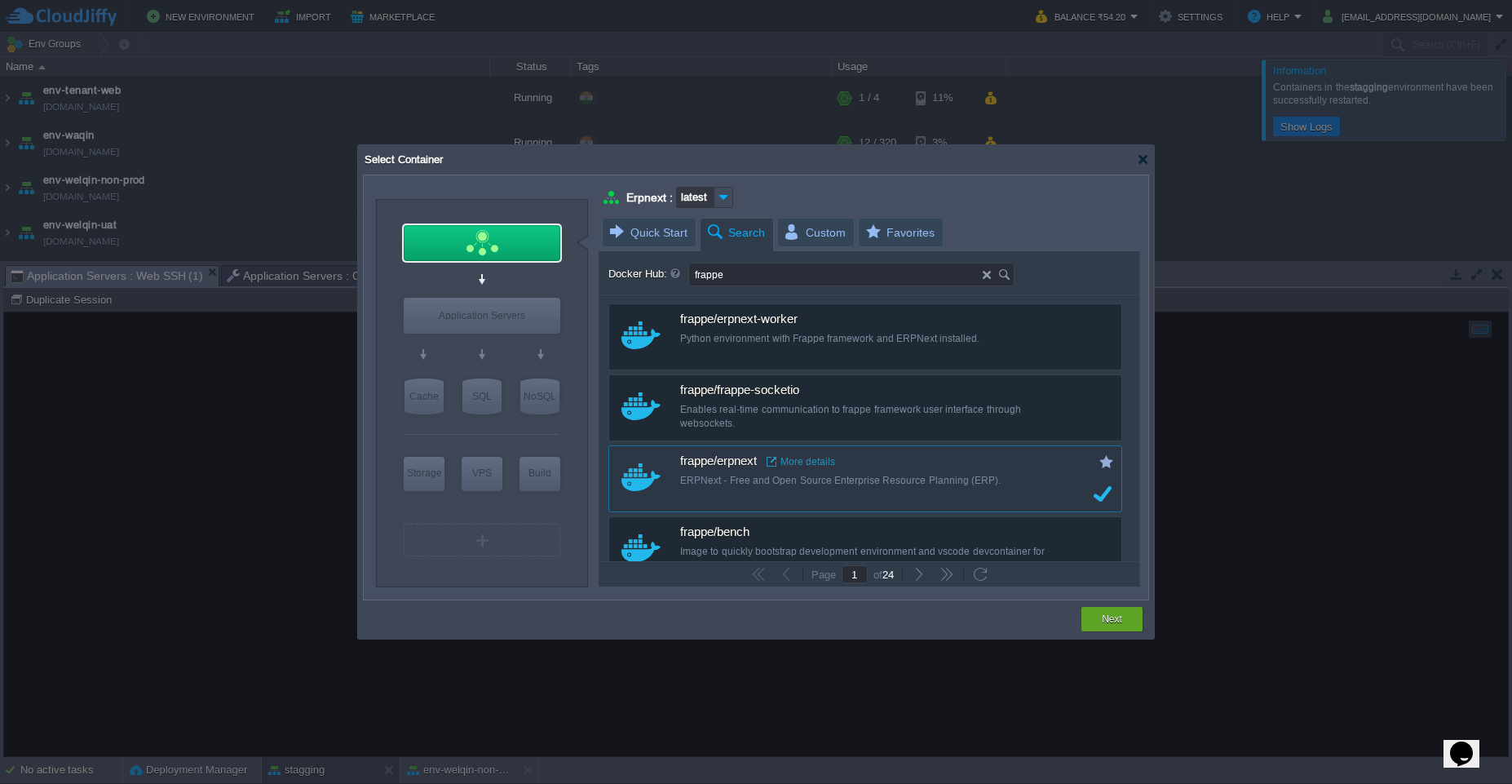
type input "Docker Image"
click at [522, 310] on div "Application Servers" at bounding box center [482, 315] width 156 height 36
type input "Application Servers"
type input "Docker Image"
type input "Application Servers"
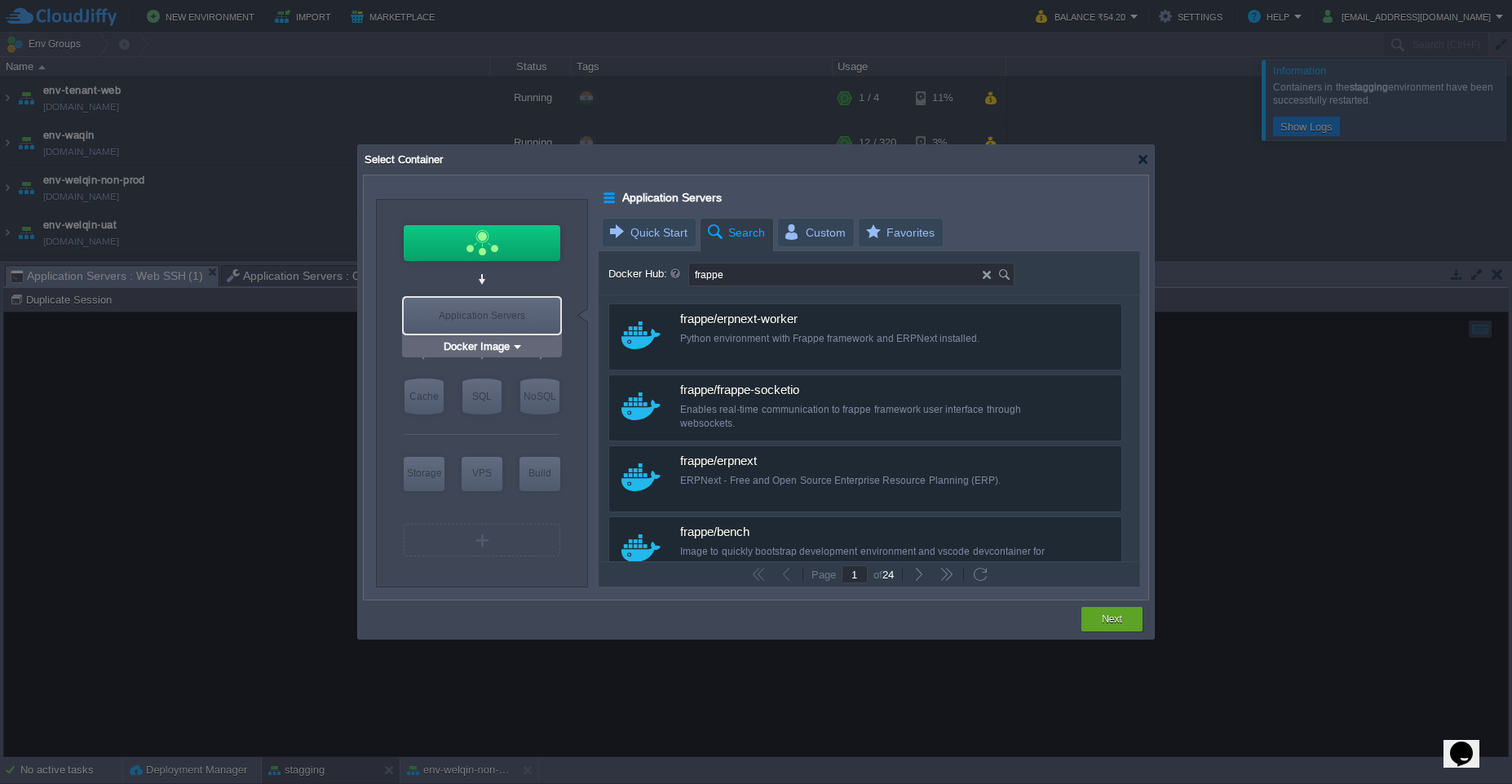
click at [519, 346] on img at bounding box center [517, 346] width 12 height 16
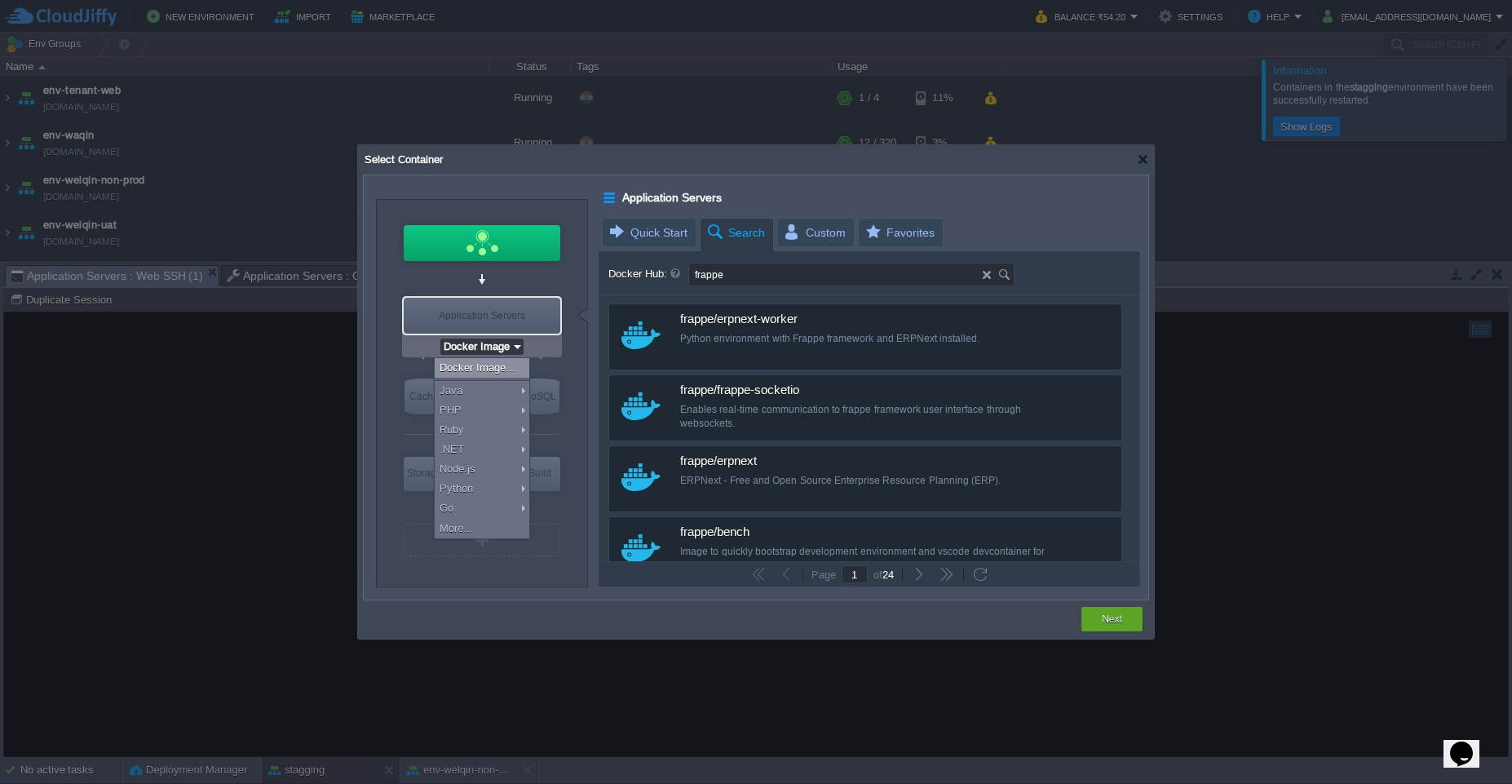
click at [521, 280] on div at bounding box center [481, 279] width 155 height 30
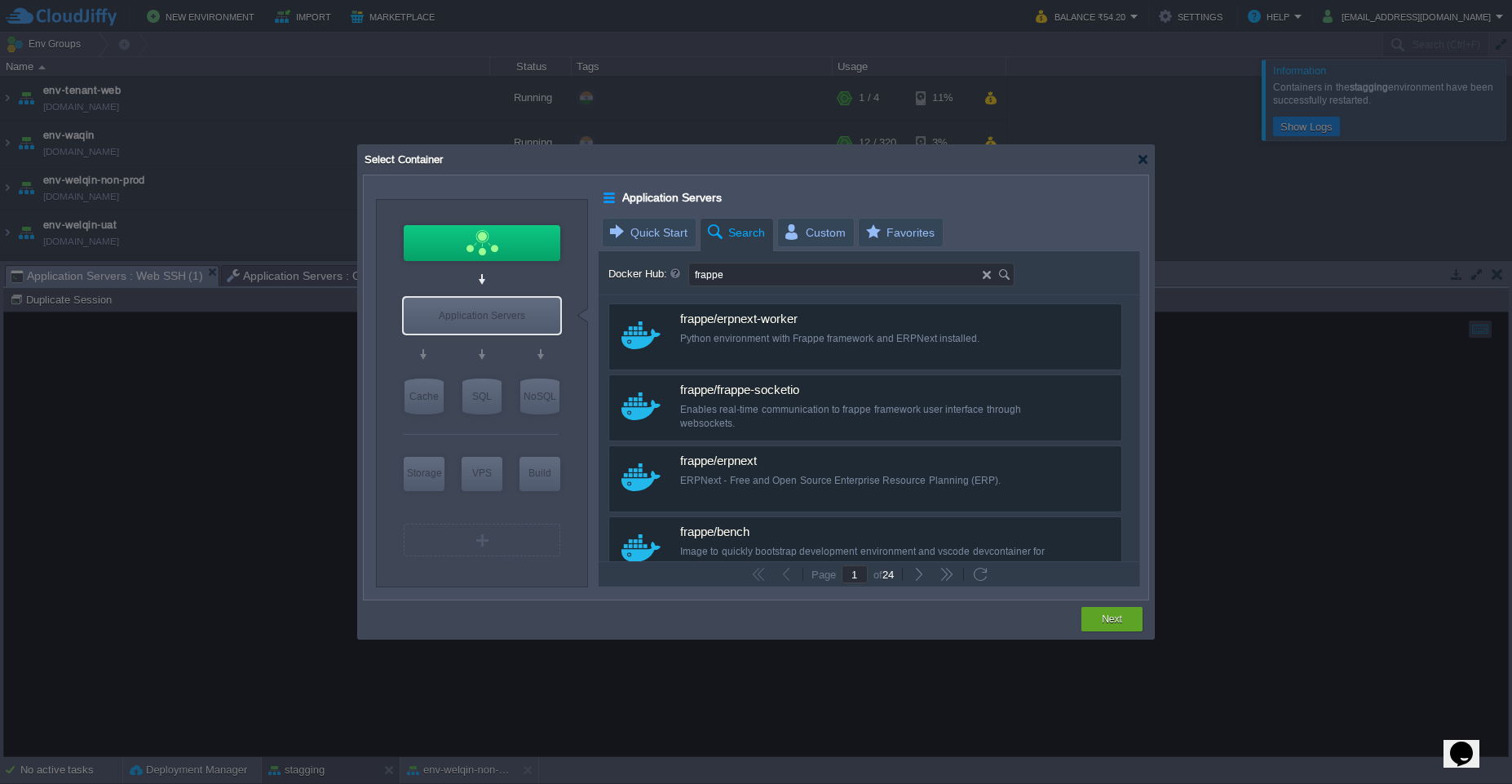
type input "Erpnext"
click at [500, 246] on div at bounding box center [482, 243] width 156 height 36
type input "Load Balancer"
type input "Erpnext"
type input "latest"
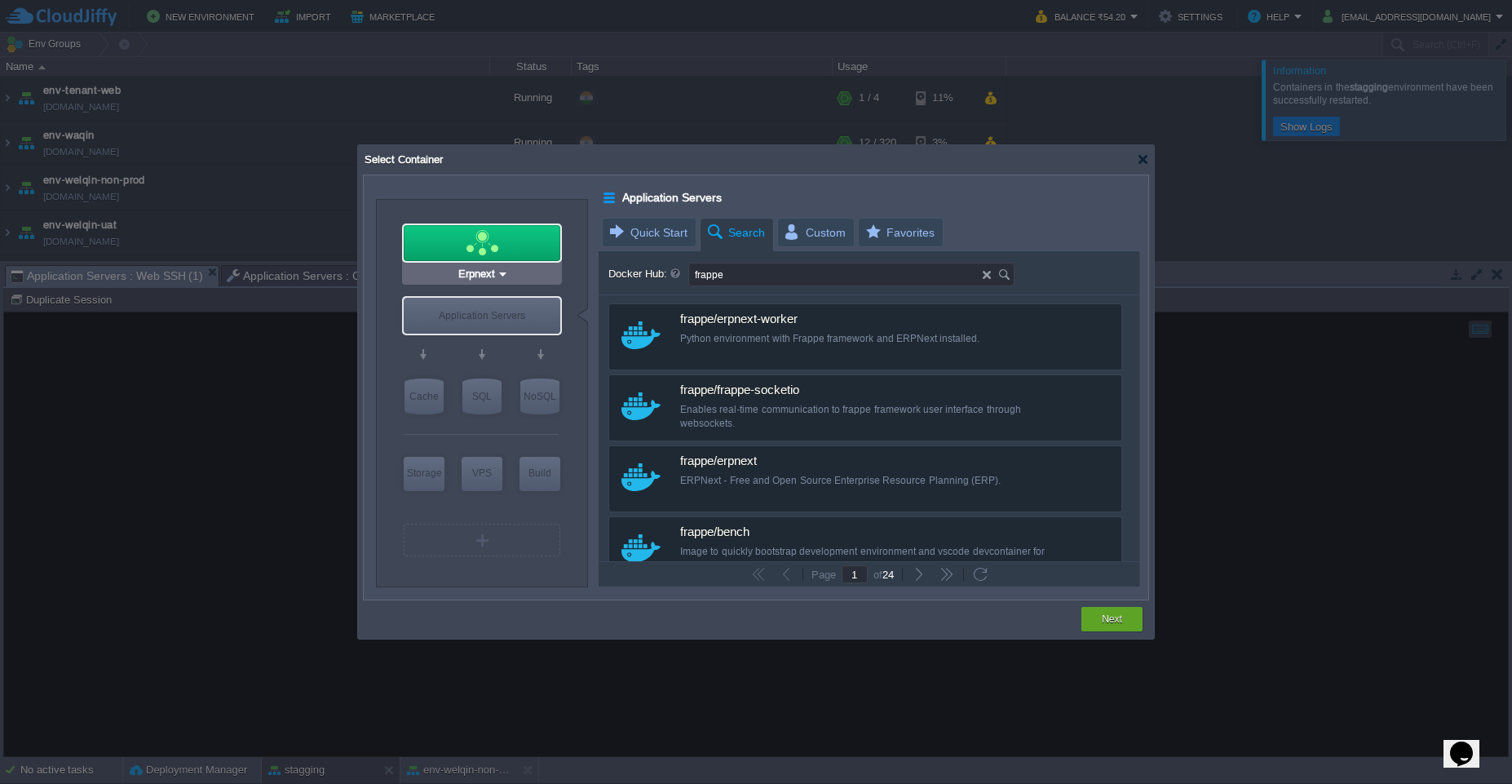
type input "Erpnext :"
type input "latest"
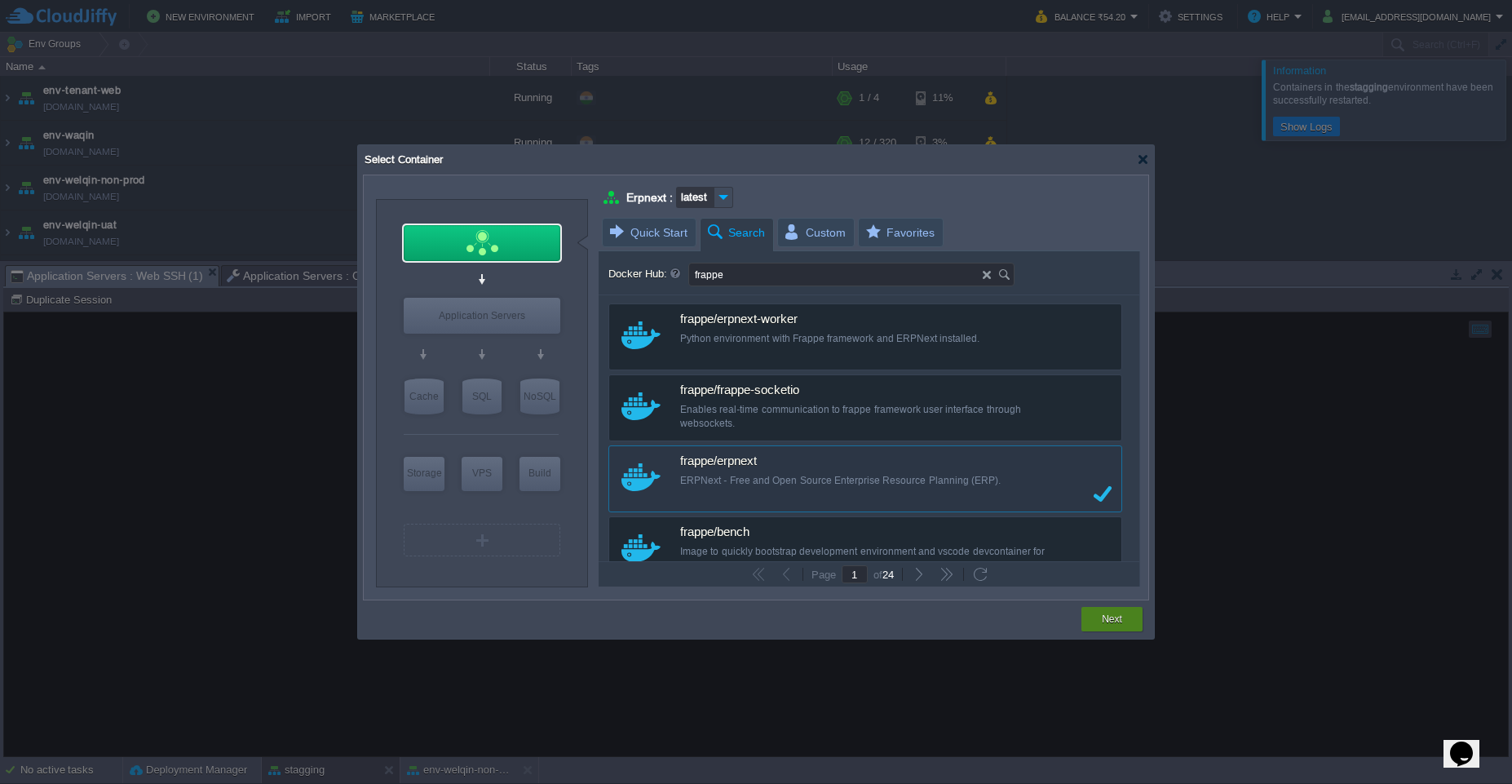
click at [1118, 620] on button "Next" at bounding box center [1112, 619] width 21 height 16
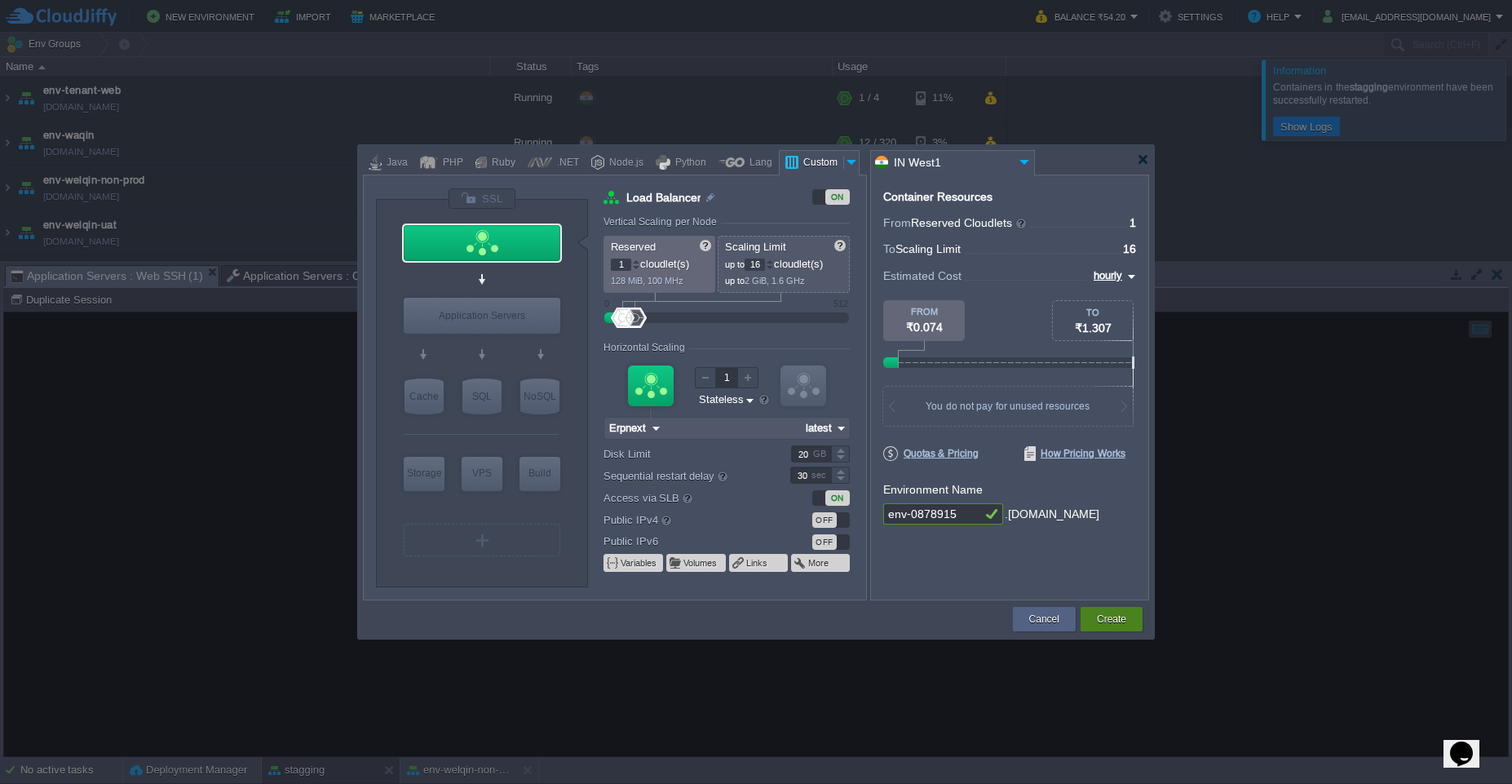
click at [1118, 620] on button "Create" at bounding box center [1112, 619] width 30 height 16
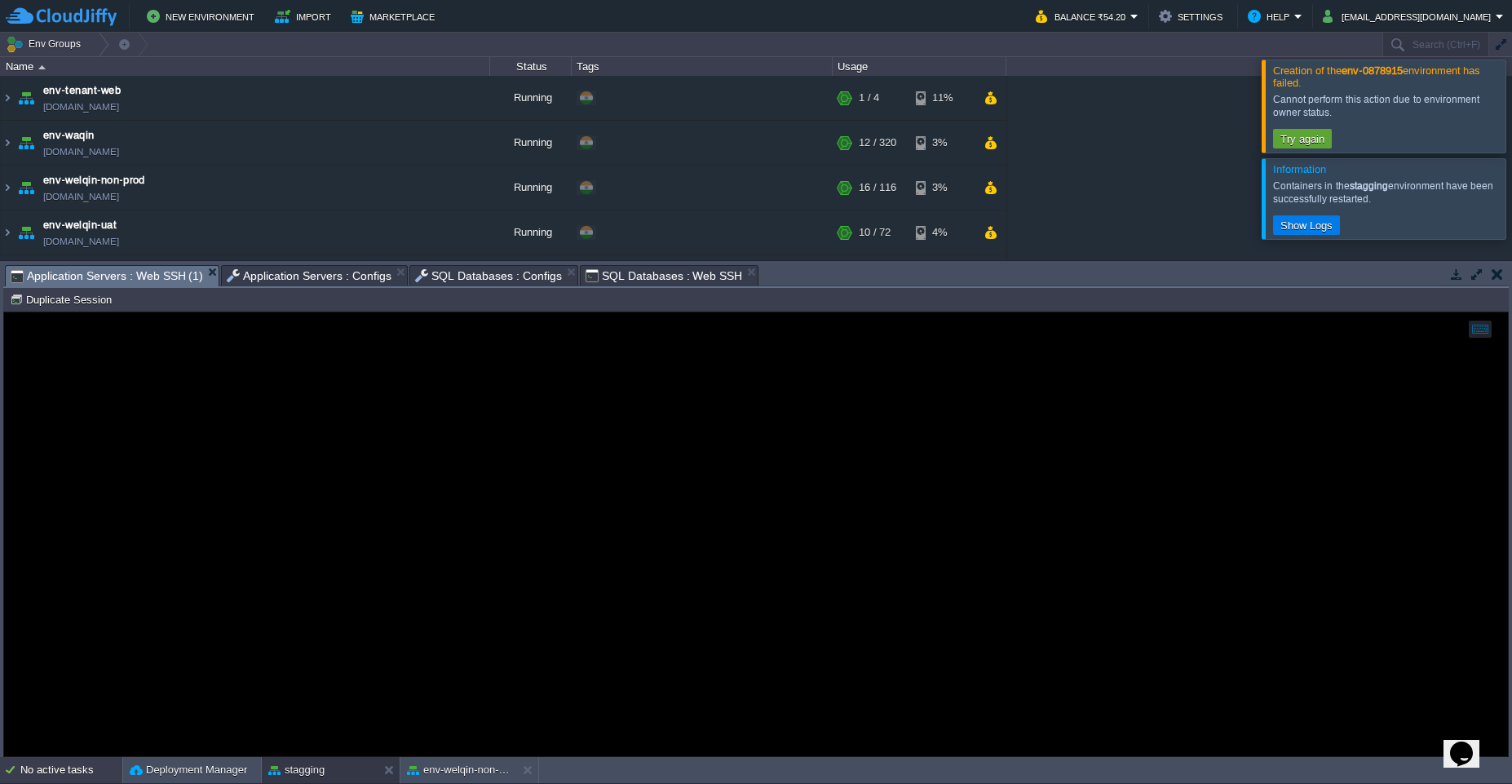
click at [57, 771] on div "No active tasks" at bounding box center [71, 769] width 102 height 26
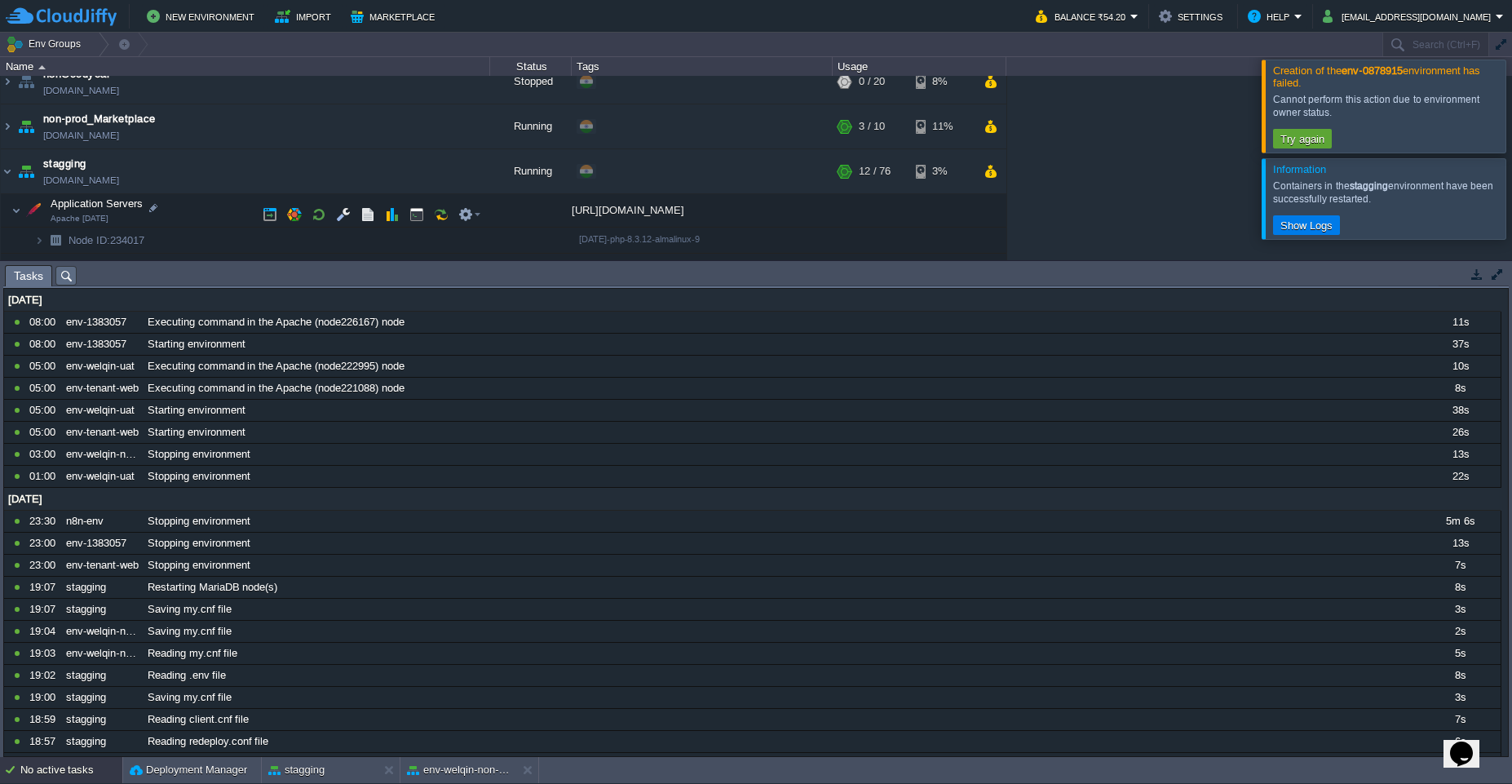
scroll to position [294, 0]
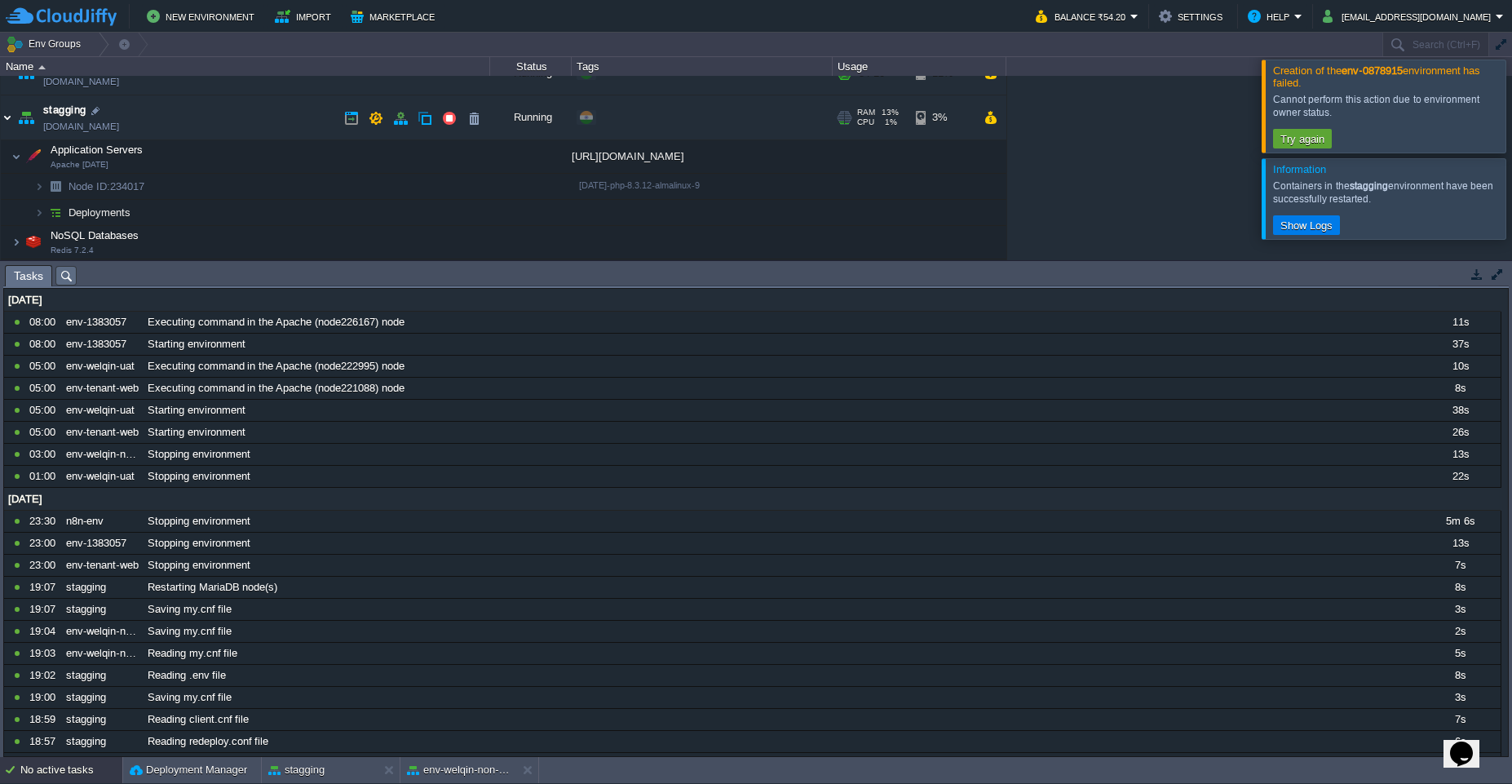
click at [7, 120] on img at bounding box center [7, 118] width 13 height 44
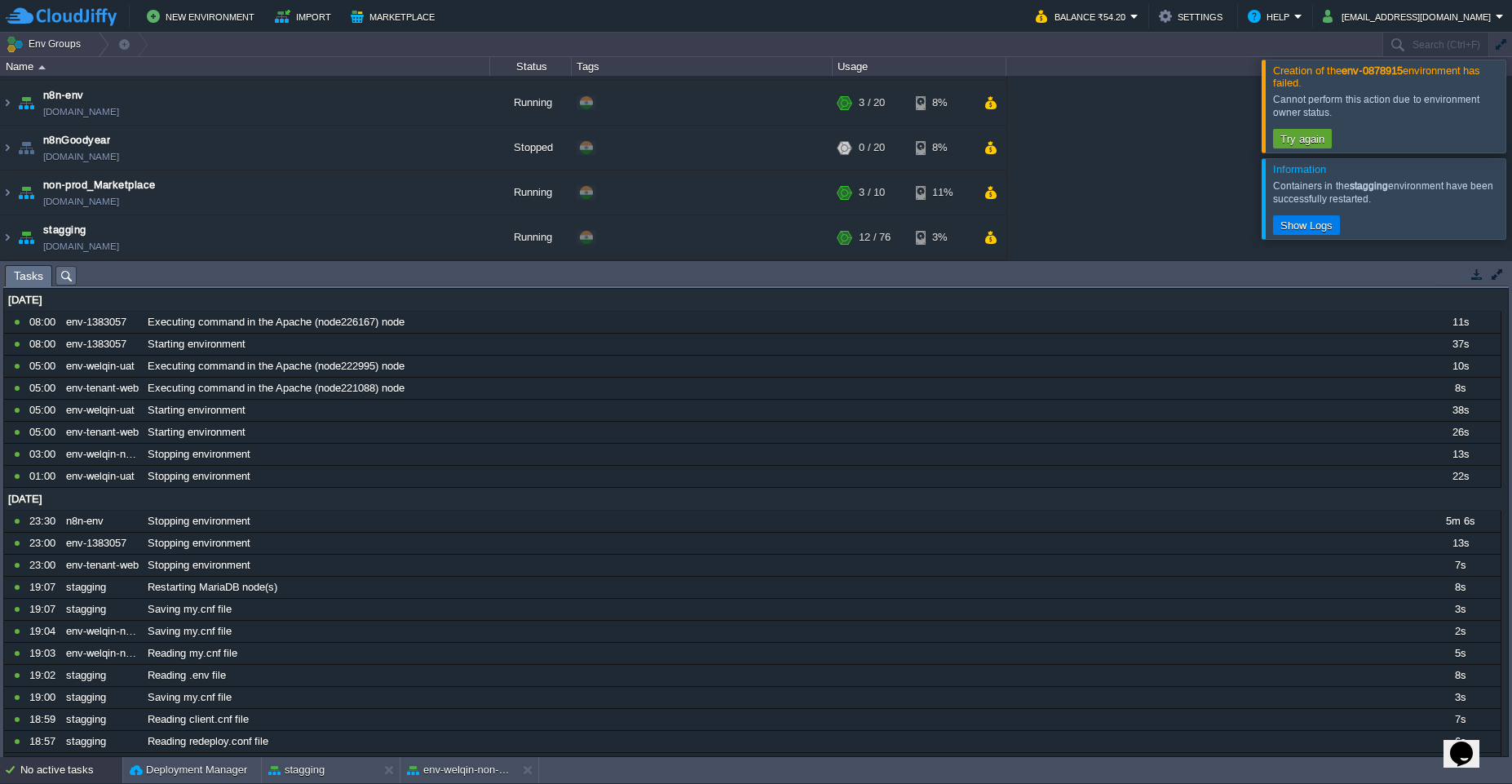
click at [1505, 101] on div "Creation of the env-0878915 environment has failed. Cannot perform this action …" at bounding box center [1383, 106] width 244 height 94
click at [1511, 112] on div at bounding box center [1532, 105] width 0 height 92
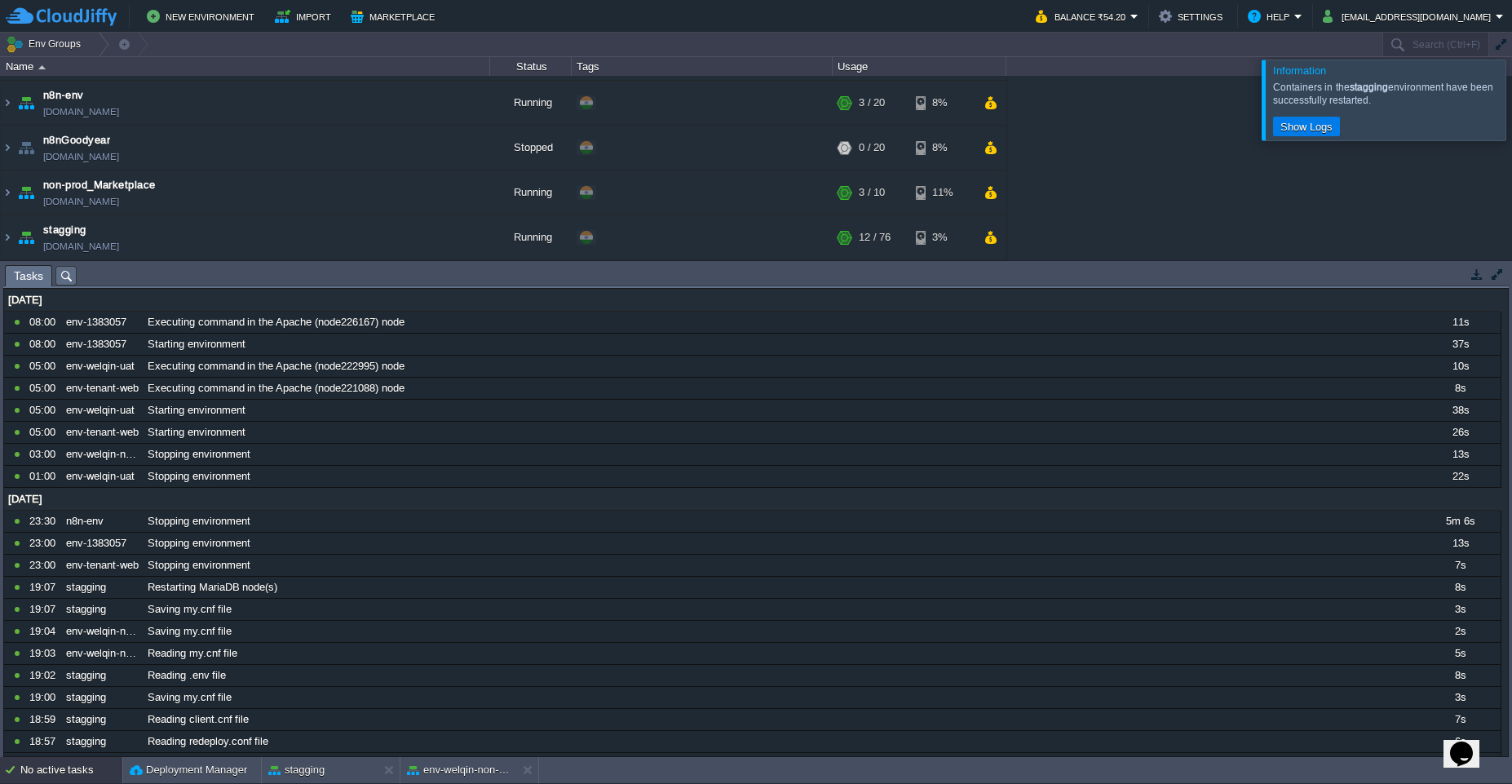
click at [1511, 133] on div at bounding box center [1532, 99] width 0 height 80
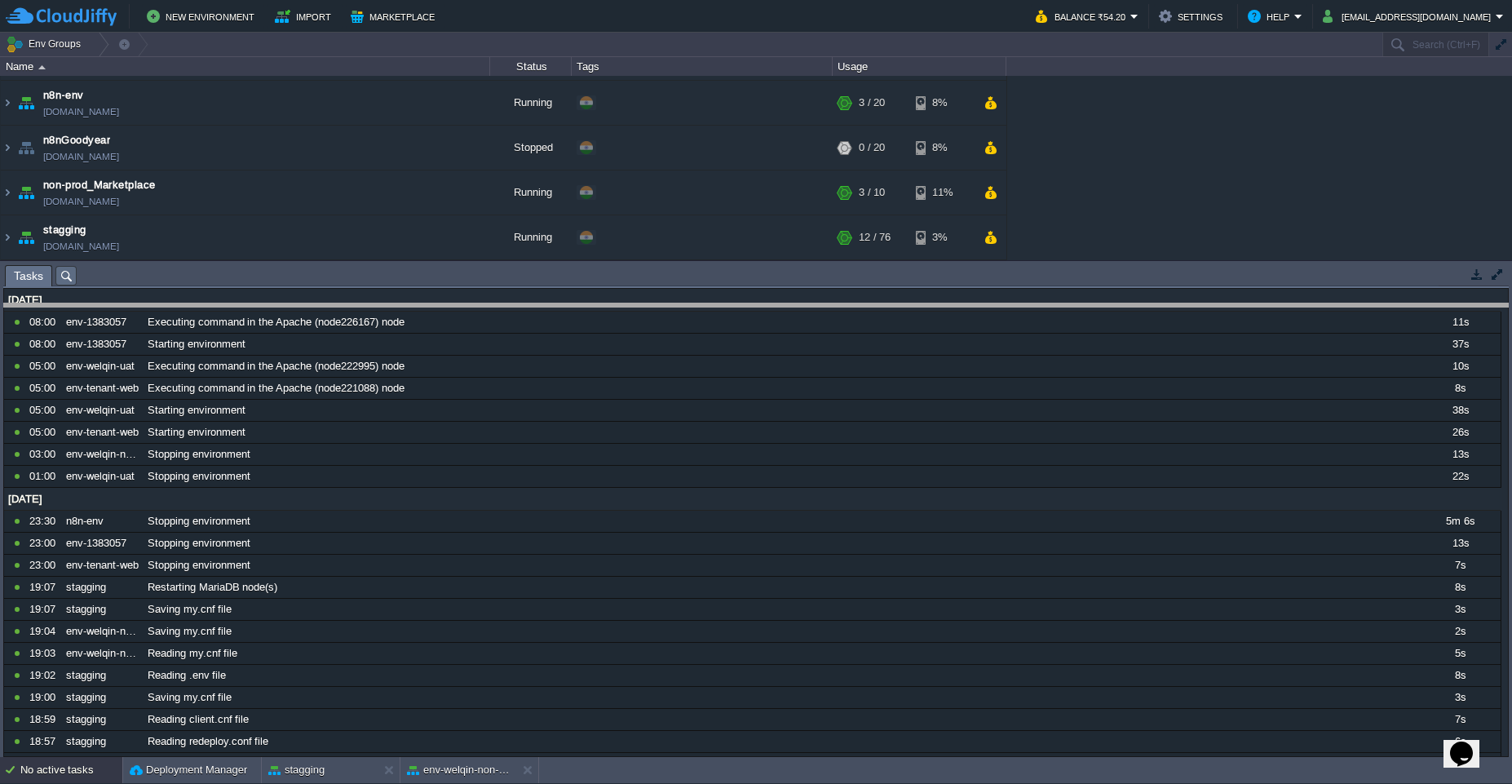
drag, startPoint x: 1198, startPoint y: 273, endPoint x: 1218, endPoint y: 362, distance: 91.2
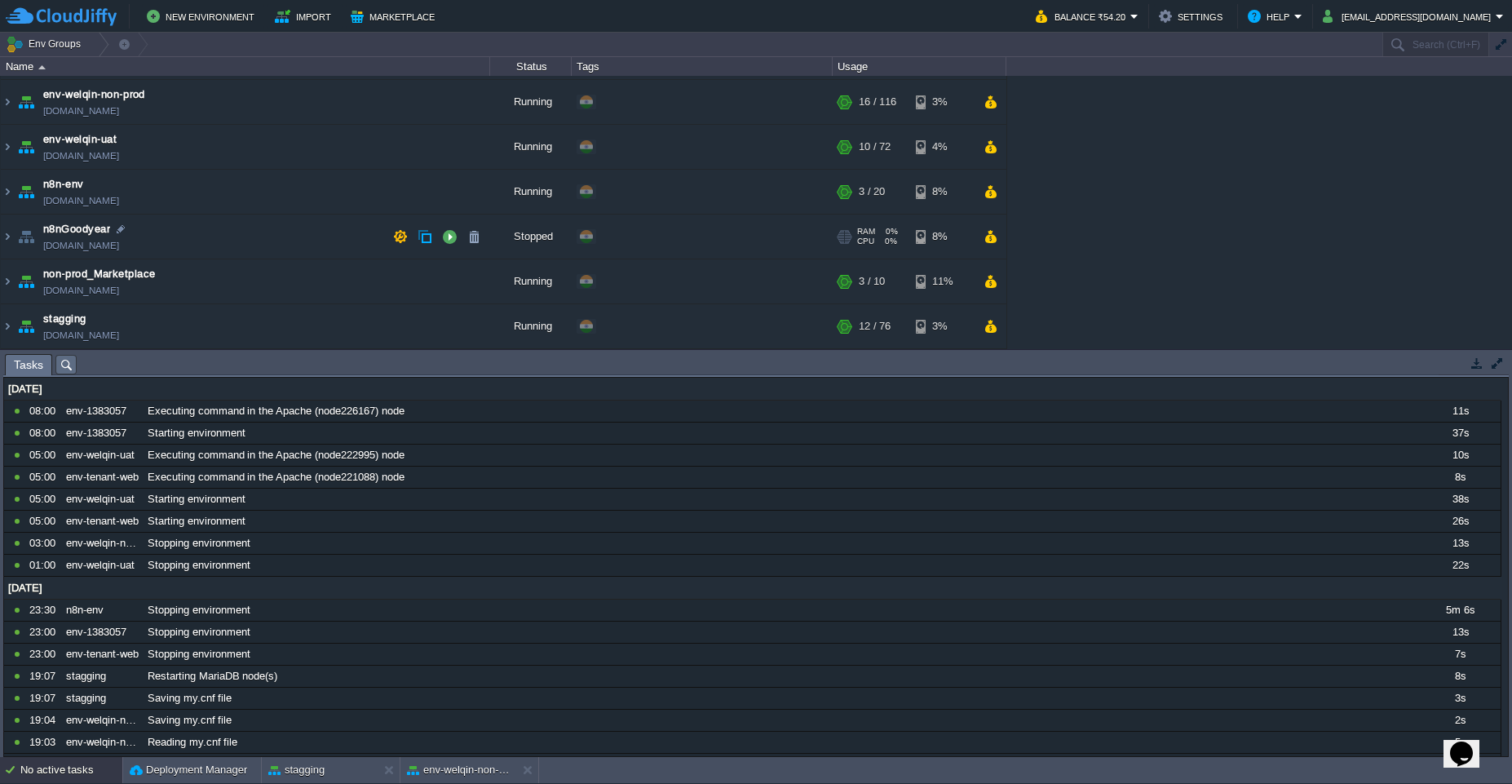
scroll to position [0, 0]
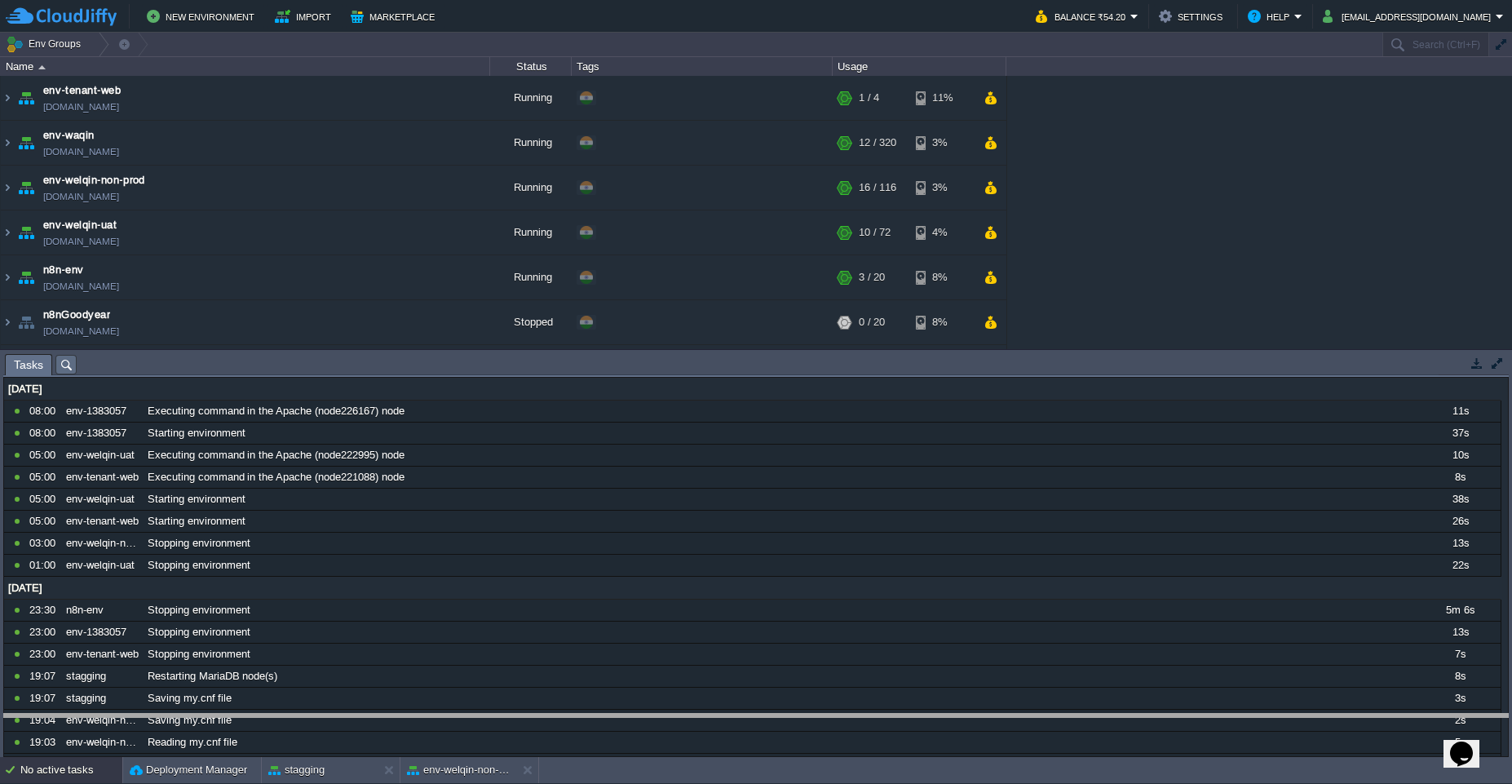
drag, startPoint x: 1390, startPoint y: 362, endPoint x: 1369, endPoint y: 783, distance: 421.5
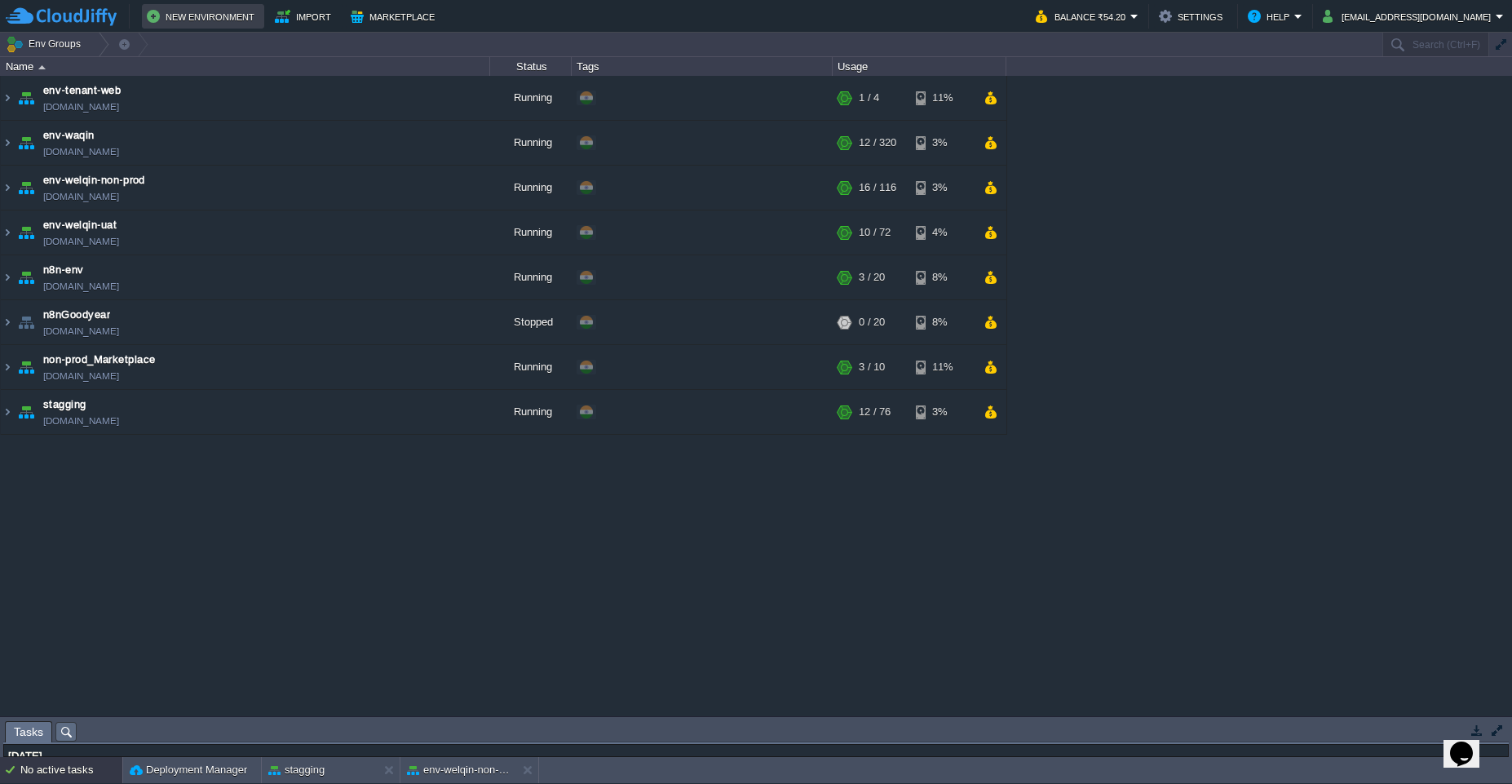
click at [169, 22] on button "New Environment" at bounding box center [203, 17] width 113 height 20
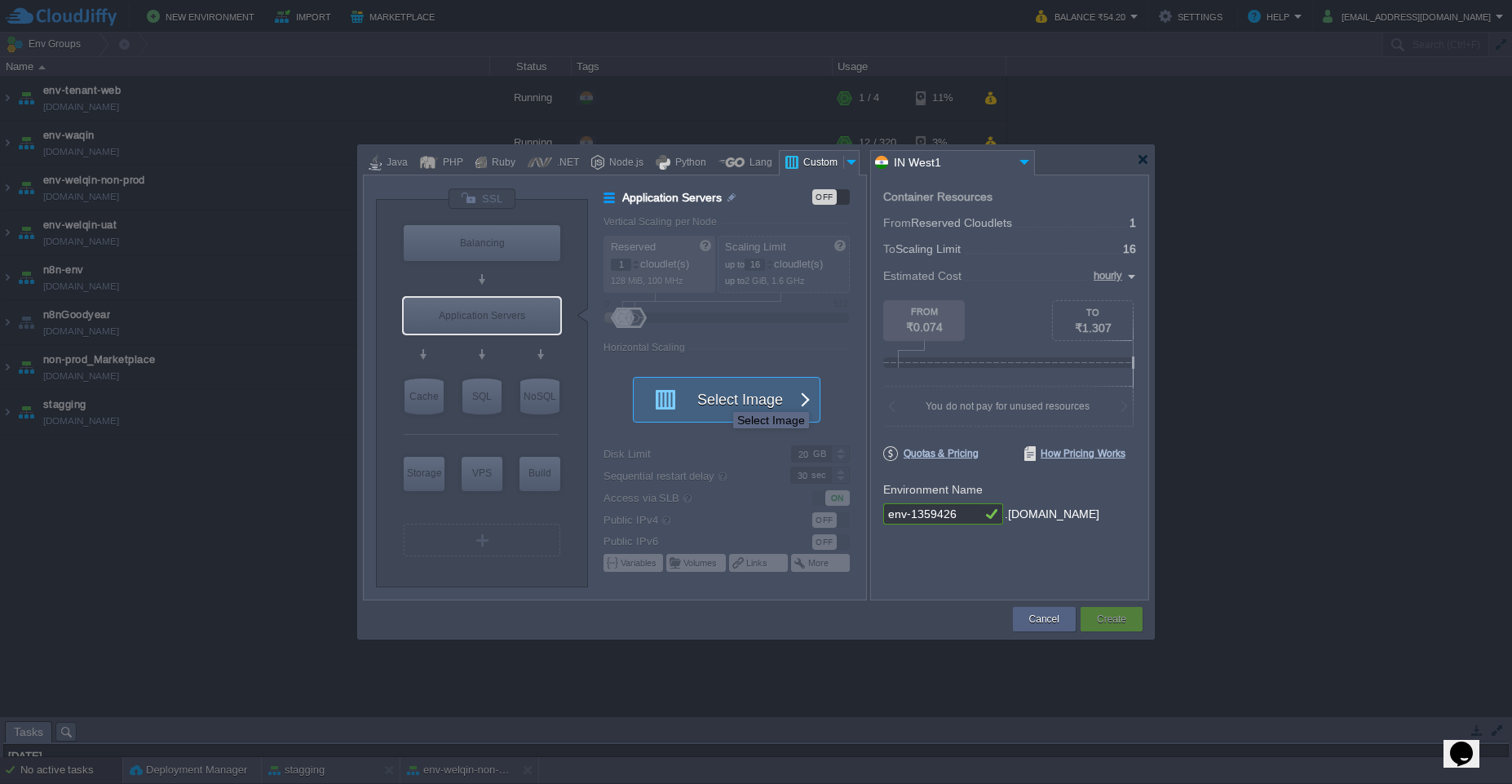
click at [721, 397] on button "Select Image" at bounding box center [717, 399] width 146 height 44
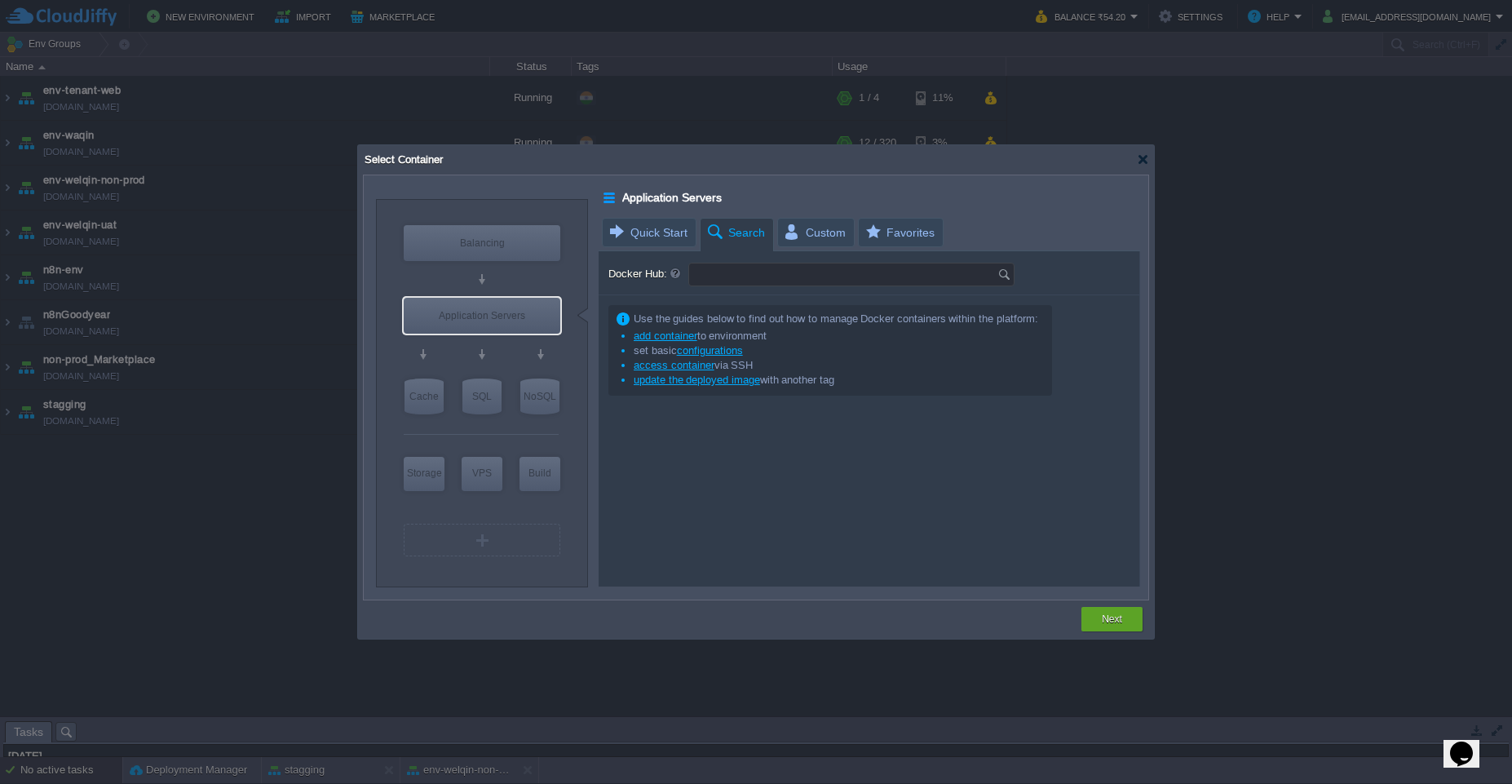
click at [735, 280] on input "Docker Hub:" at bounding box center [844, 274] width 309 height 22
type input "frapp"
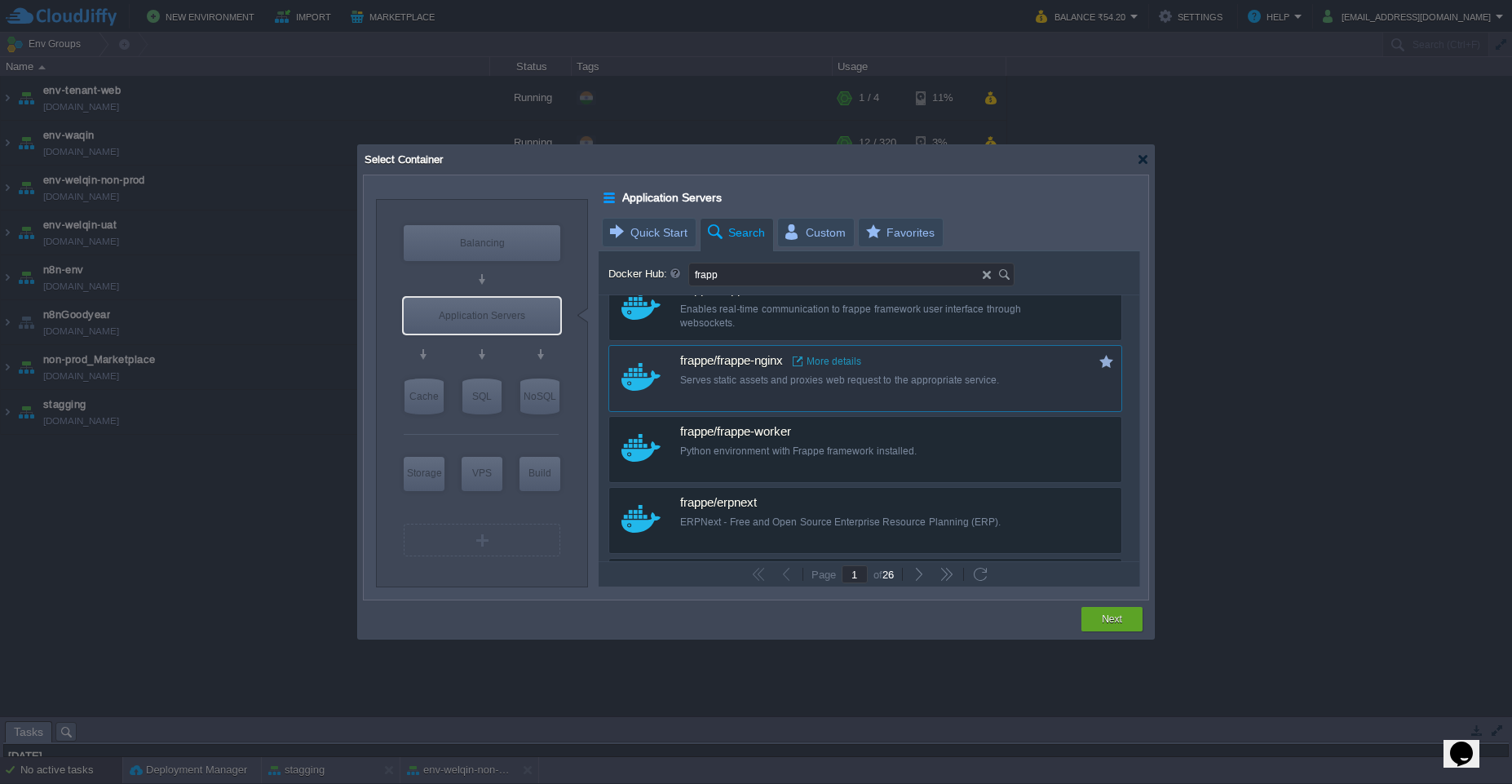
scroll to position [294, 0]
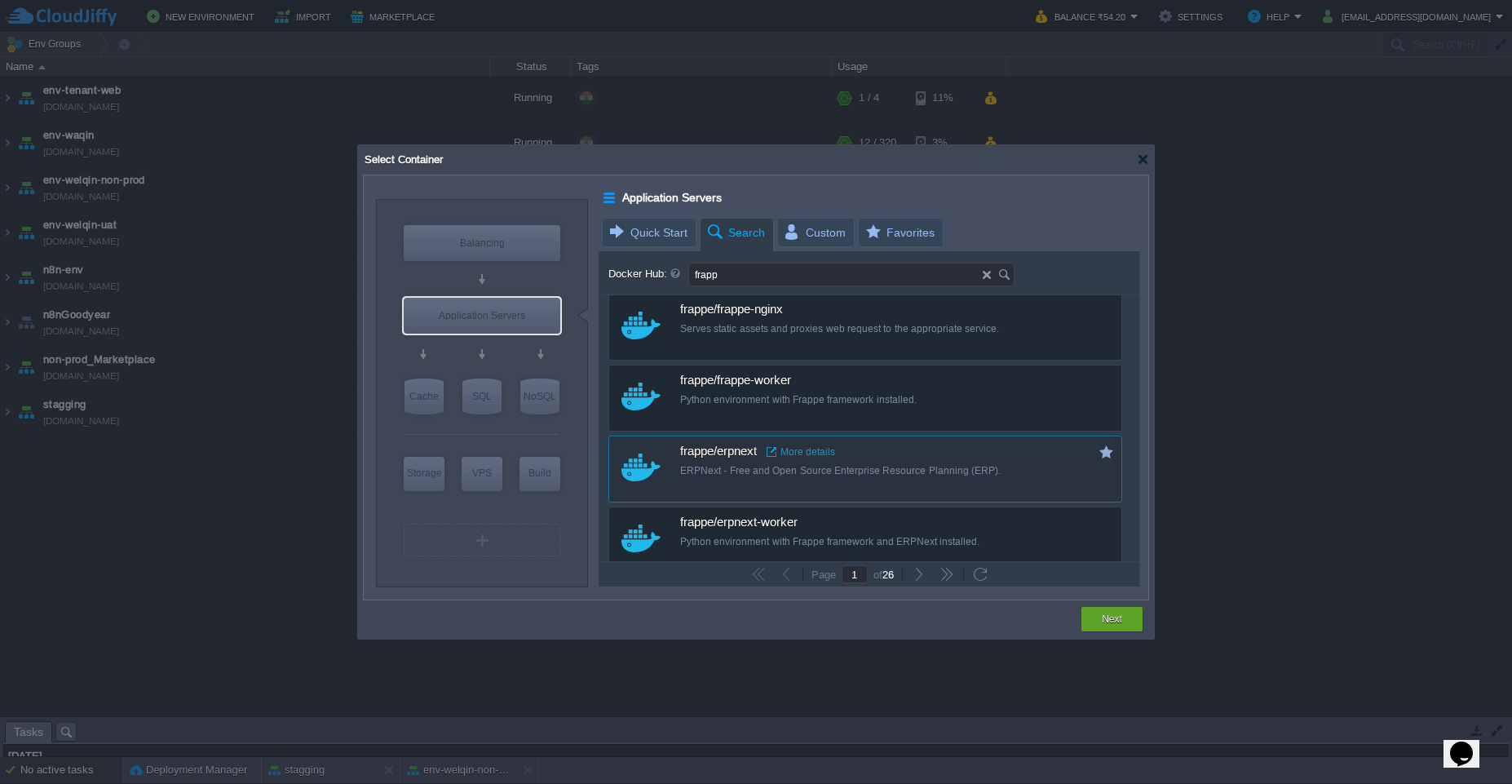
click at [1030, 474] on div "ERPNext - Free and Open Source Enterprise Resource Planning (ERP)." at bounding box center [876, 471] width 393 height 14
type input "Erpnext"
type input "latest"
type input "Erpnext :"
type input "latest"
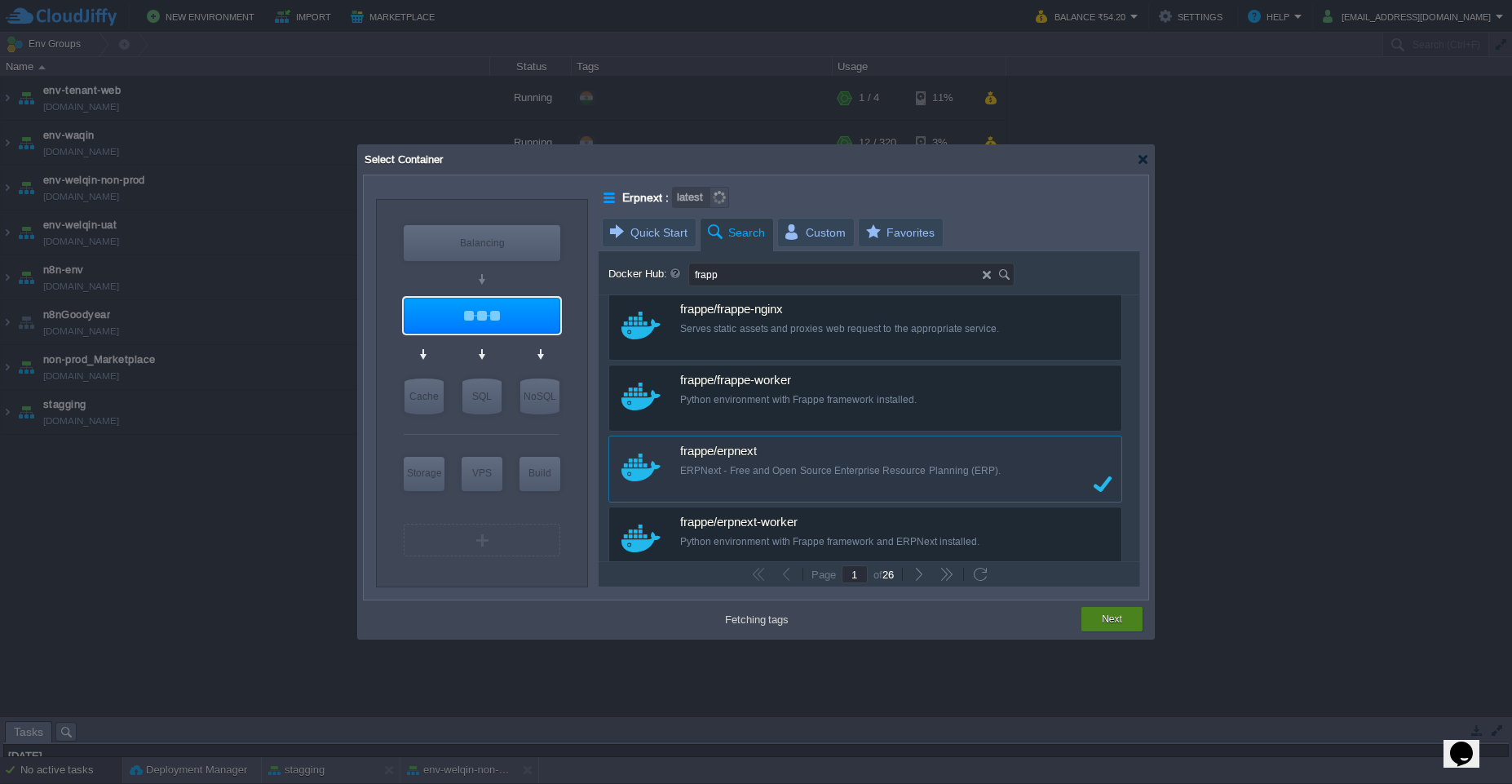
click at [1130, 626] on div "Next" at bounding box center [1112, 619] width 61 height 25
type input "latest"
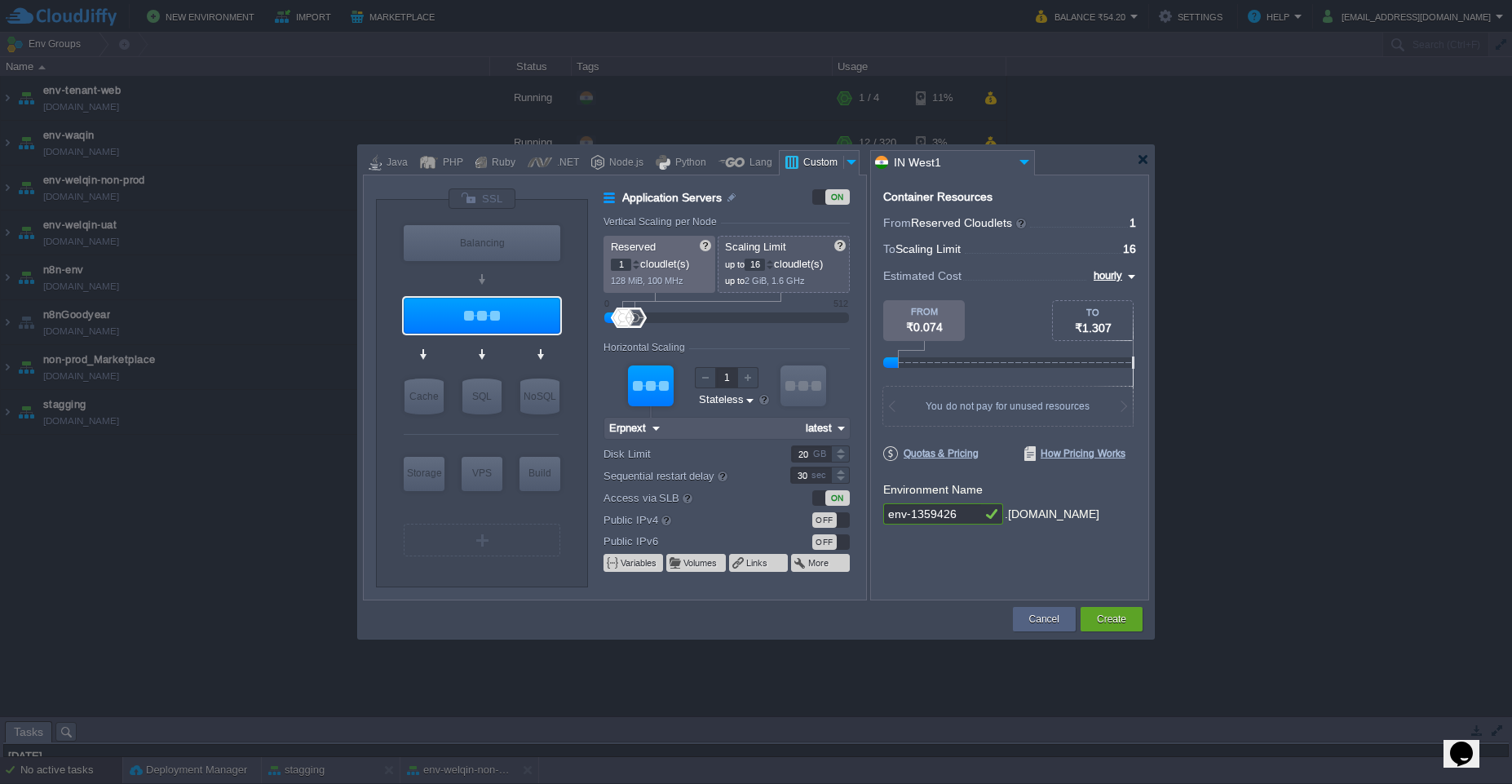
click at [1130, 281] on img at bounding box center [1129, 277] width 13 height 20
click at [1113, 301] on div "monthly" at bounding box center [1108, 296] width 55 height 20
type input "monthly"
type input "Erpnext"
click at [1124, 621] on button "Create" at bounding box center [1112, 619] width 30 height 16
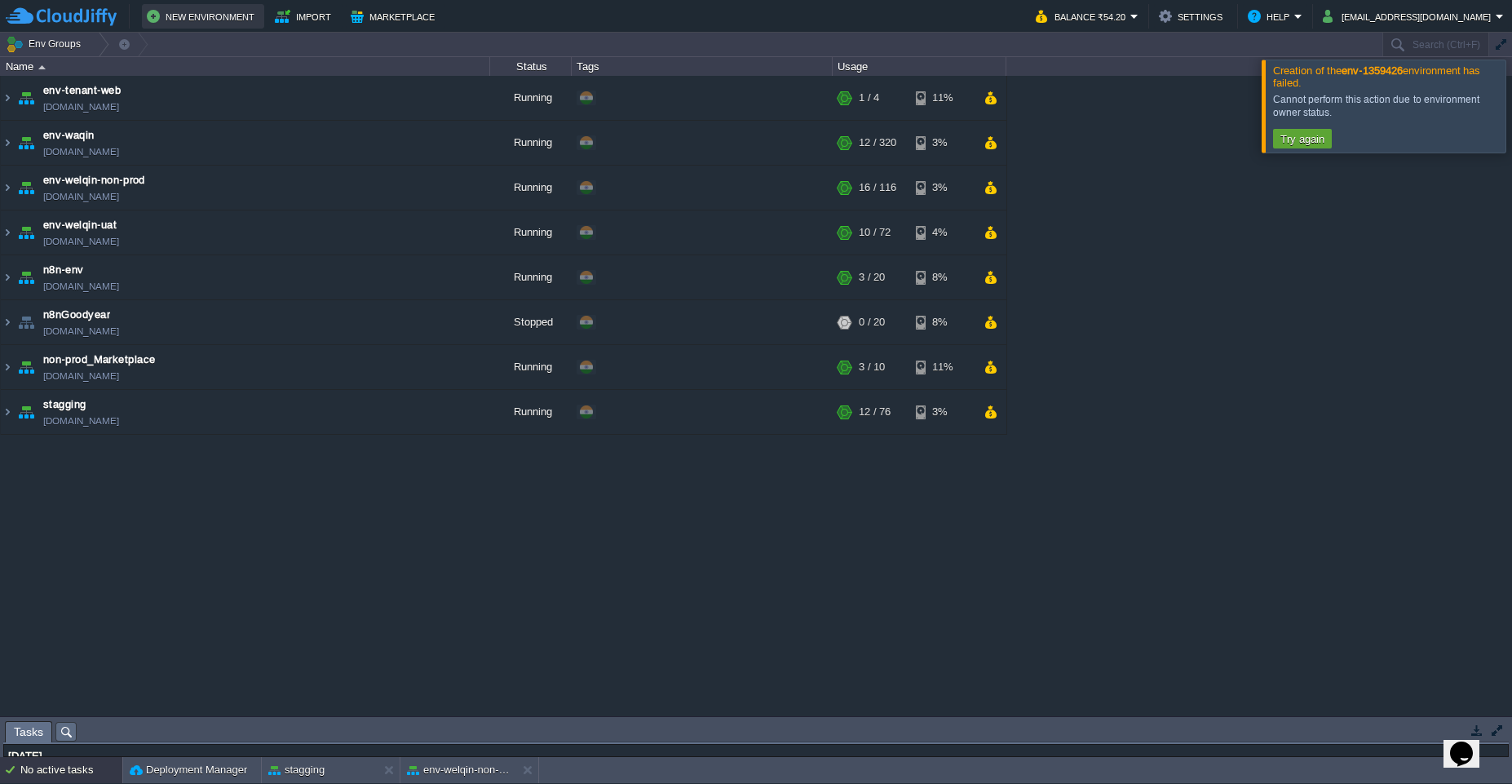
click at [206, 13] on button "New Environment" at bounding box center [203, 17] width 113 height 20
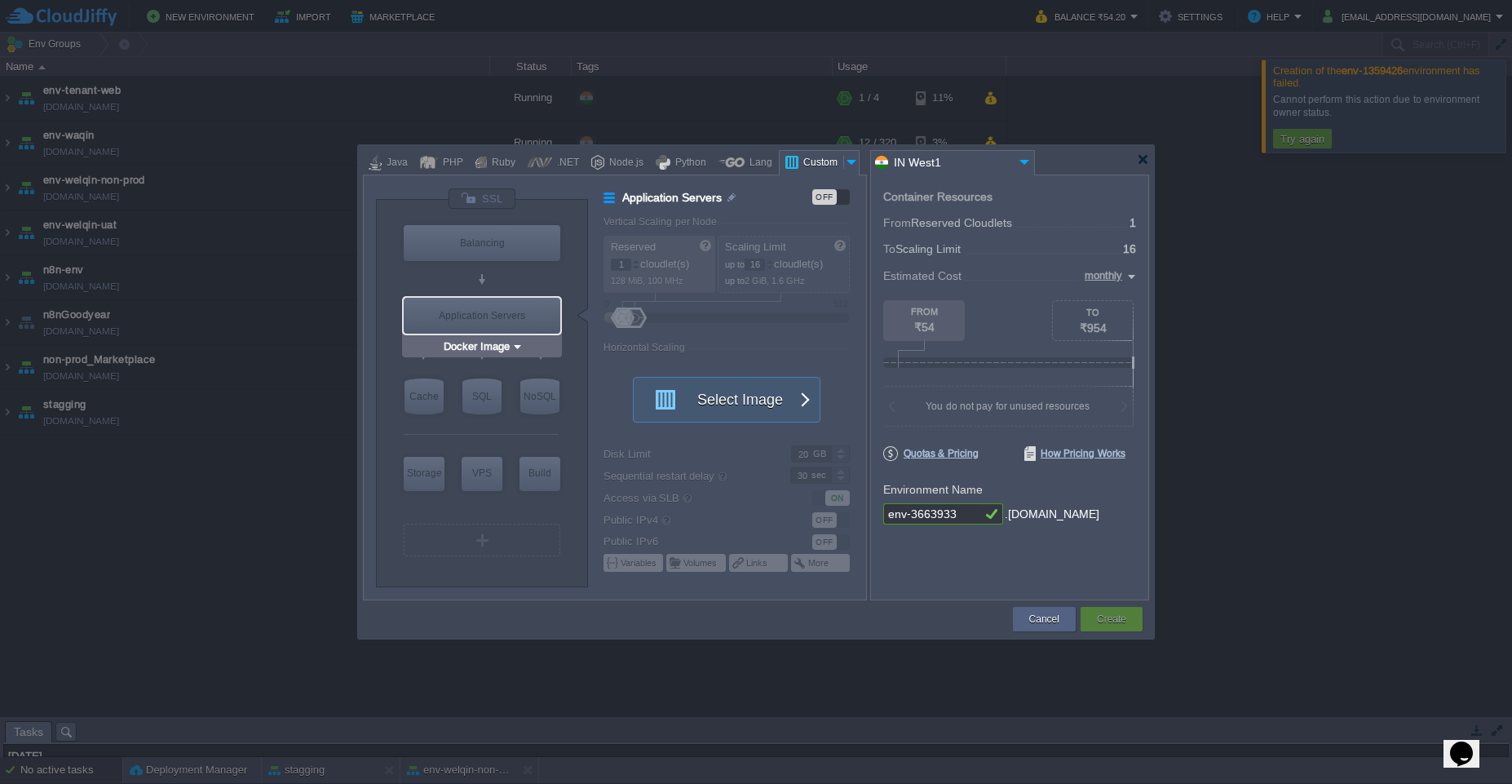
click at [514, 346] on img at bounding box center [517, 346] width 12 height 16
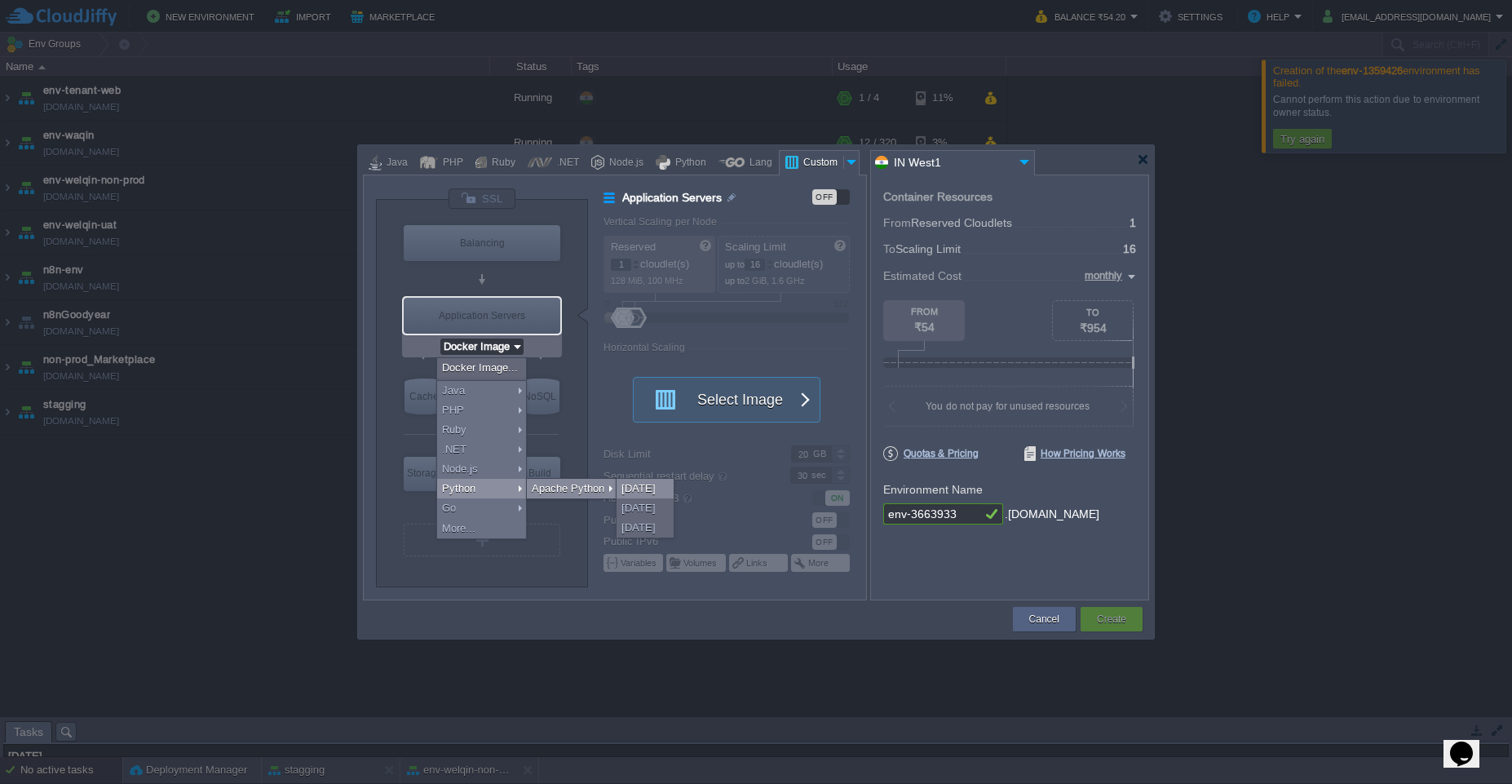
click at [635, 489] on div "[DATE]" at bounding box center [645, 488] width 57 height 20
type input "Application Servers"
type input "4"
type input "Apache Python 2...."
type input "Python 3.13.7"
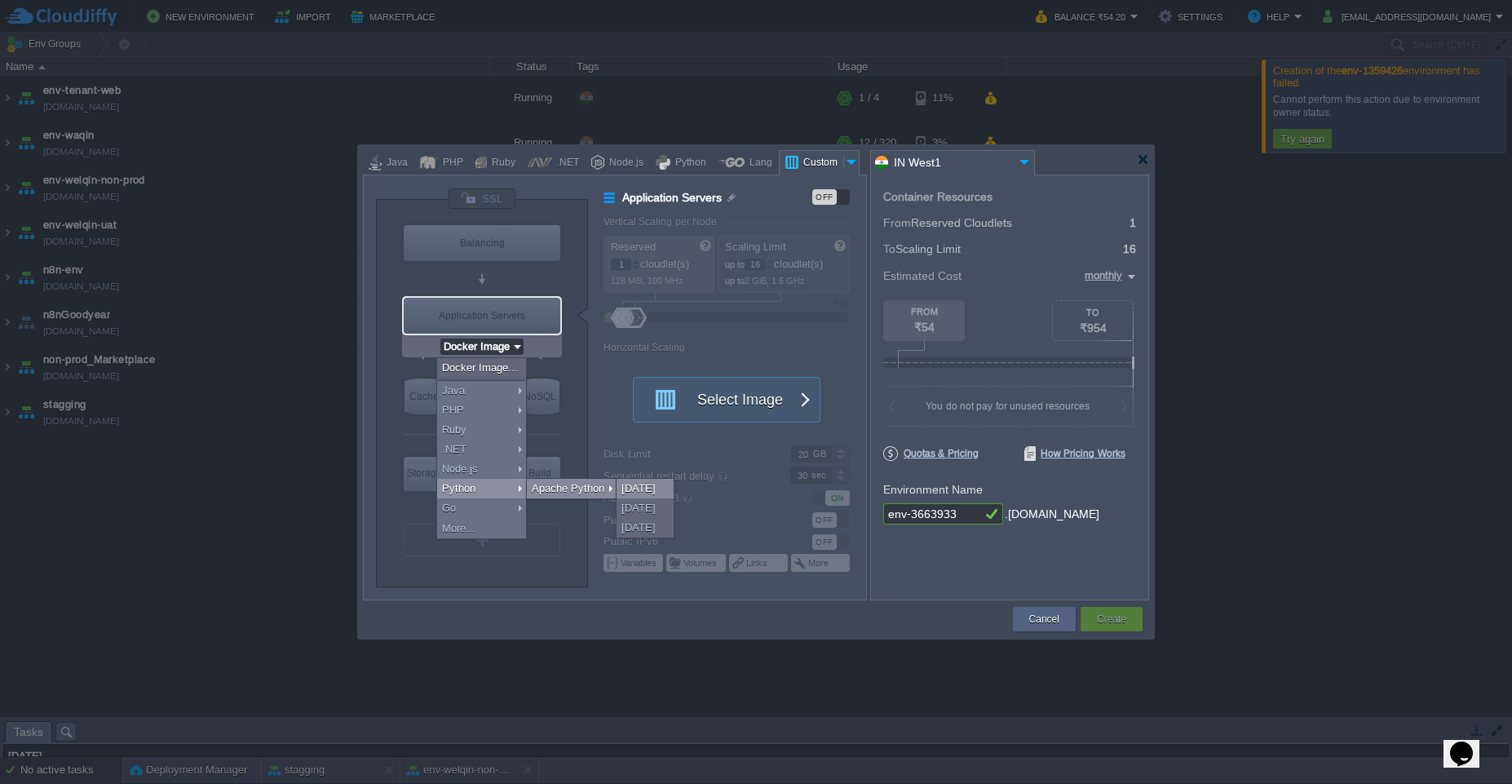
type input "Stateful"
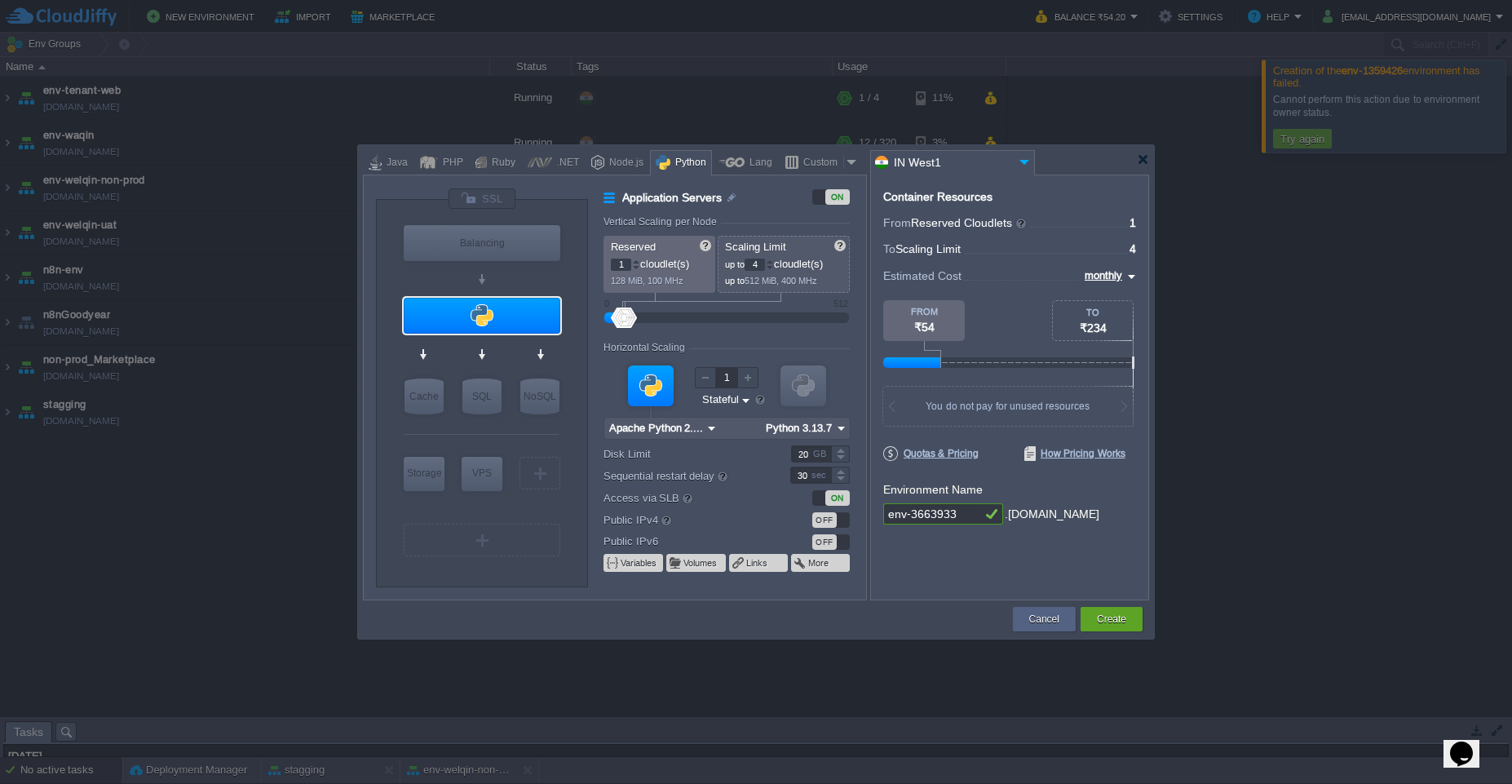
type input "NGINX 1.28.0"
click at [1143, 157] on div at bounding box center [1143, 159] width 12 height 12
